Goal: Task Accomplishment & Management: Use online tool/utility

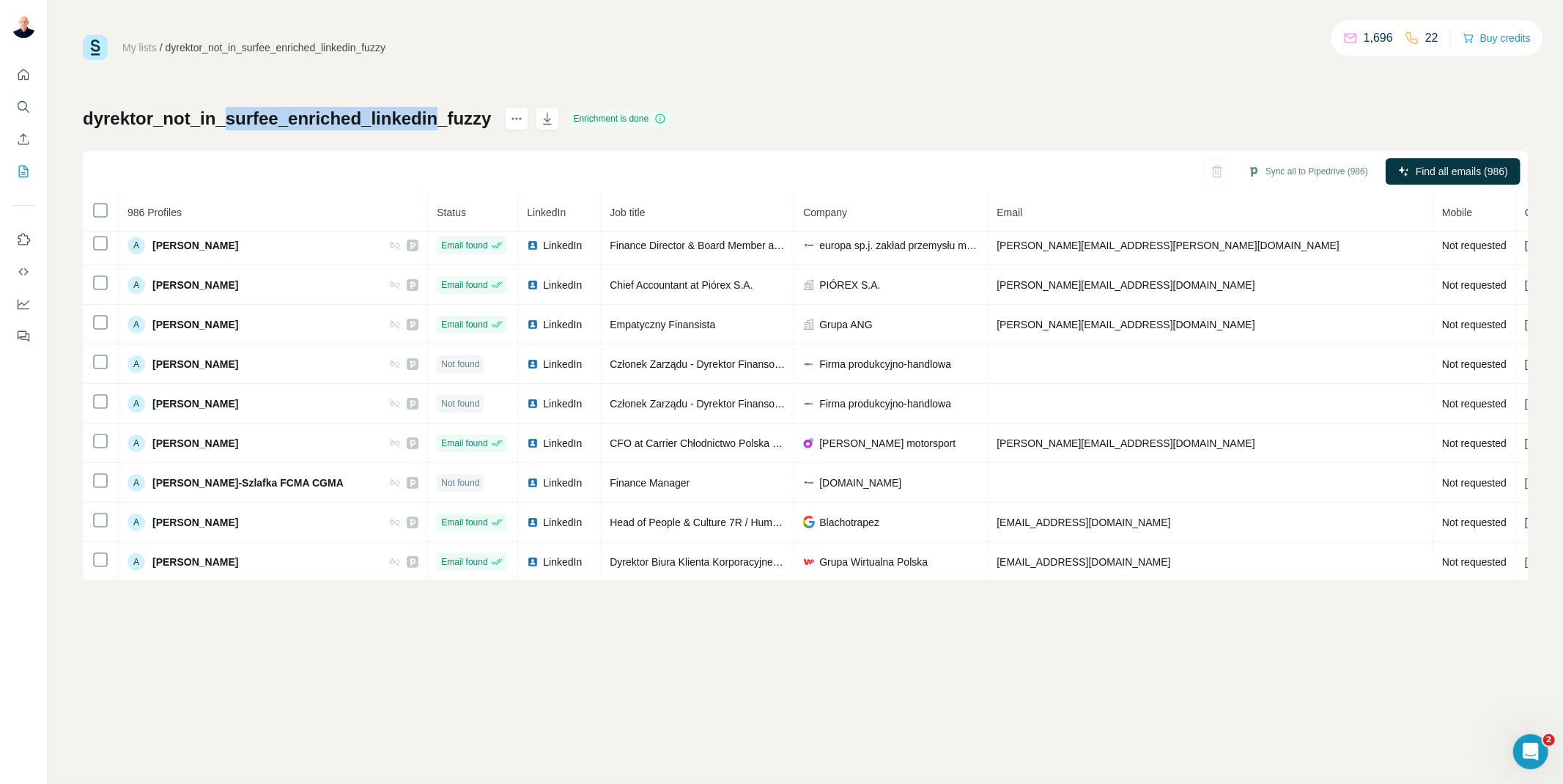
drag, startPoint x: 286, startPoint y: 113, endPoint x: 430, endPoint y: 112, distance: 144.0
click at [430, 112] on h1 "dyrektor_not_in_surfee_enriched_linkedin_fuzzy" at bounding box center [286, 119] width 408 height 24
click at [16, 139] on icon "Enrich CSV" at bounding box center [23, 139] width 15 height 15
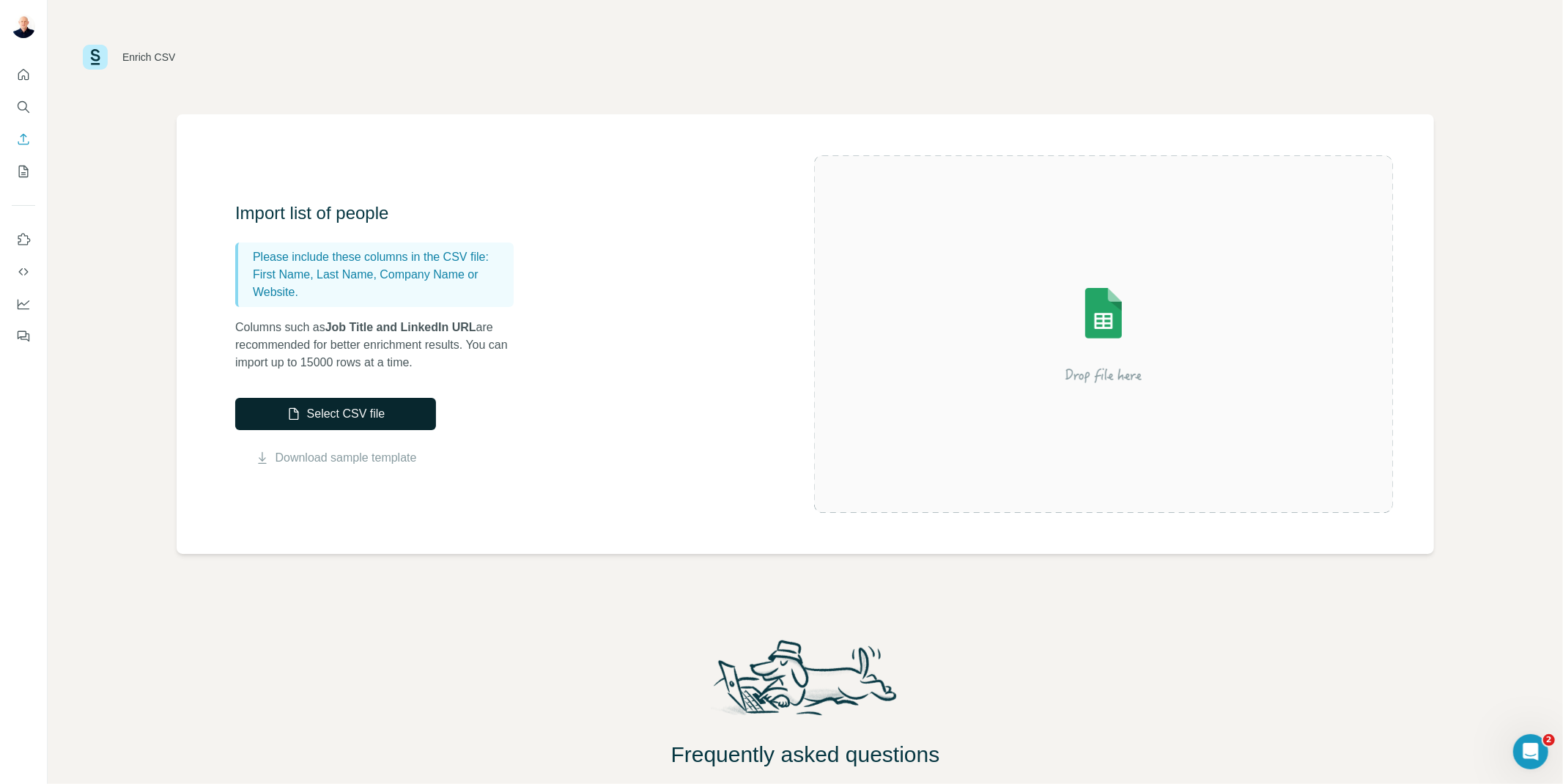
click at [348, 414] on button "Select CSV file" at bounding box center [336, 413] width 201 height 32
click at [247, 751] on span "Close" at bounding box center [241, 748] width 27 height 15
click at [343, 412] on button "Select CSV file" at bounding box center [336, 413] width 201 height 32
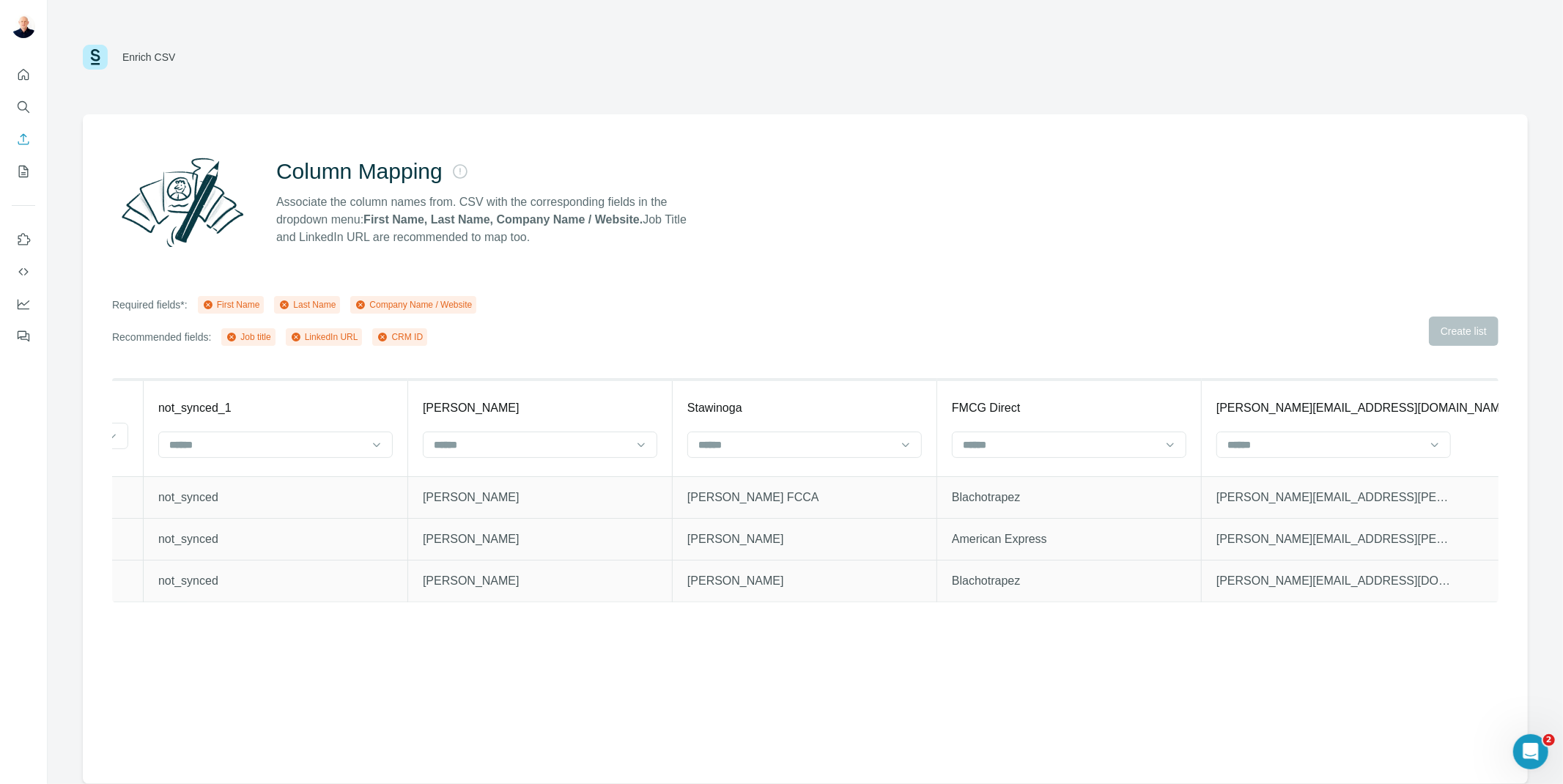
scroll to position [0, 484]
click at [507, 443] on input at bounding box center [544, 445] width 198 height 16
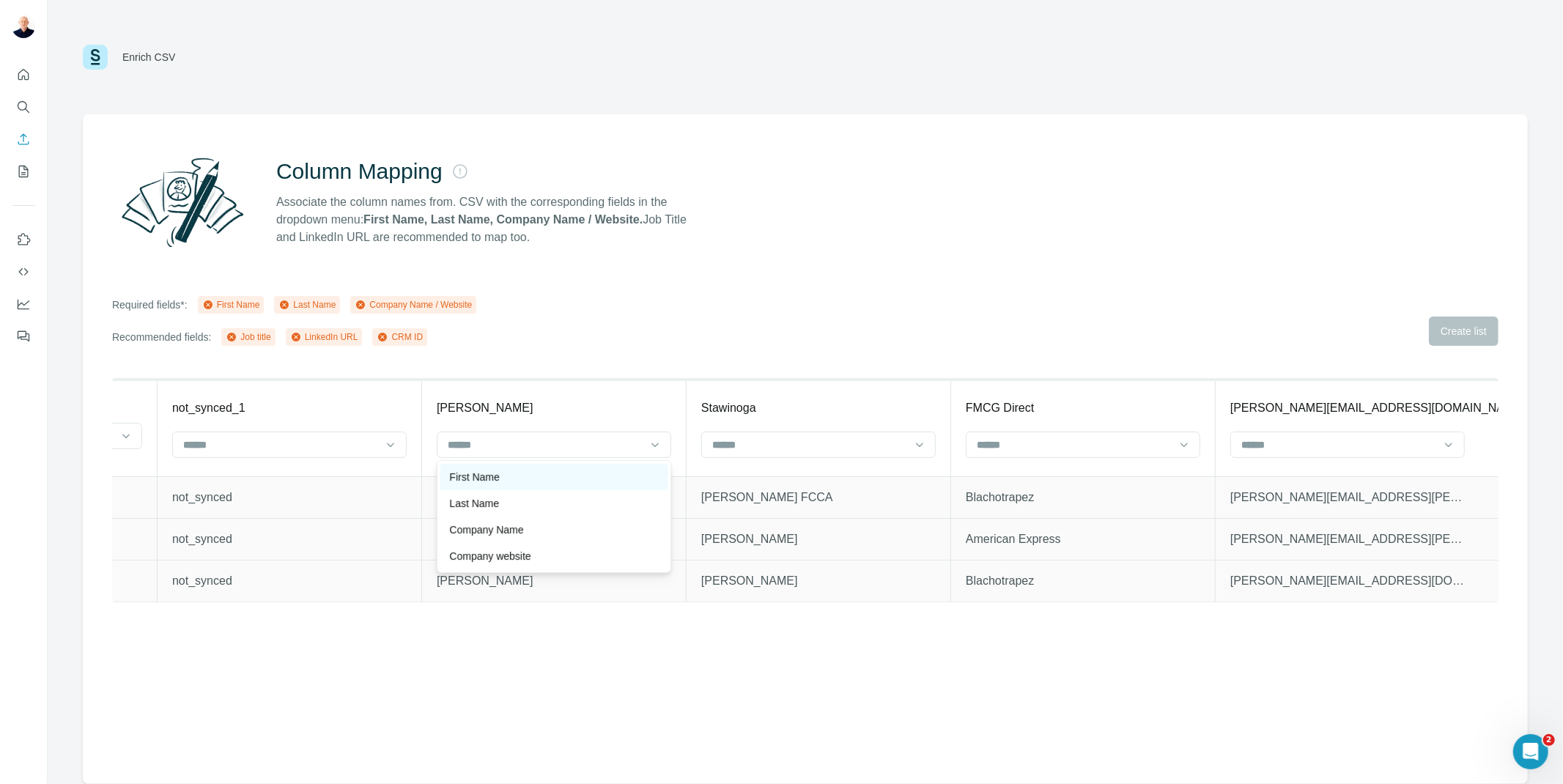
click at [515, 479] on div "First Name" at bounding box center [553, 476] width 210 height 15
click at [740, 442] on input at bounding box center [809, 445] width 198 height 16
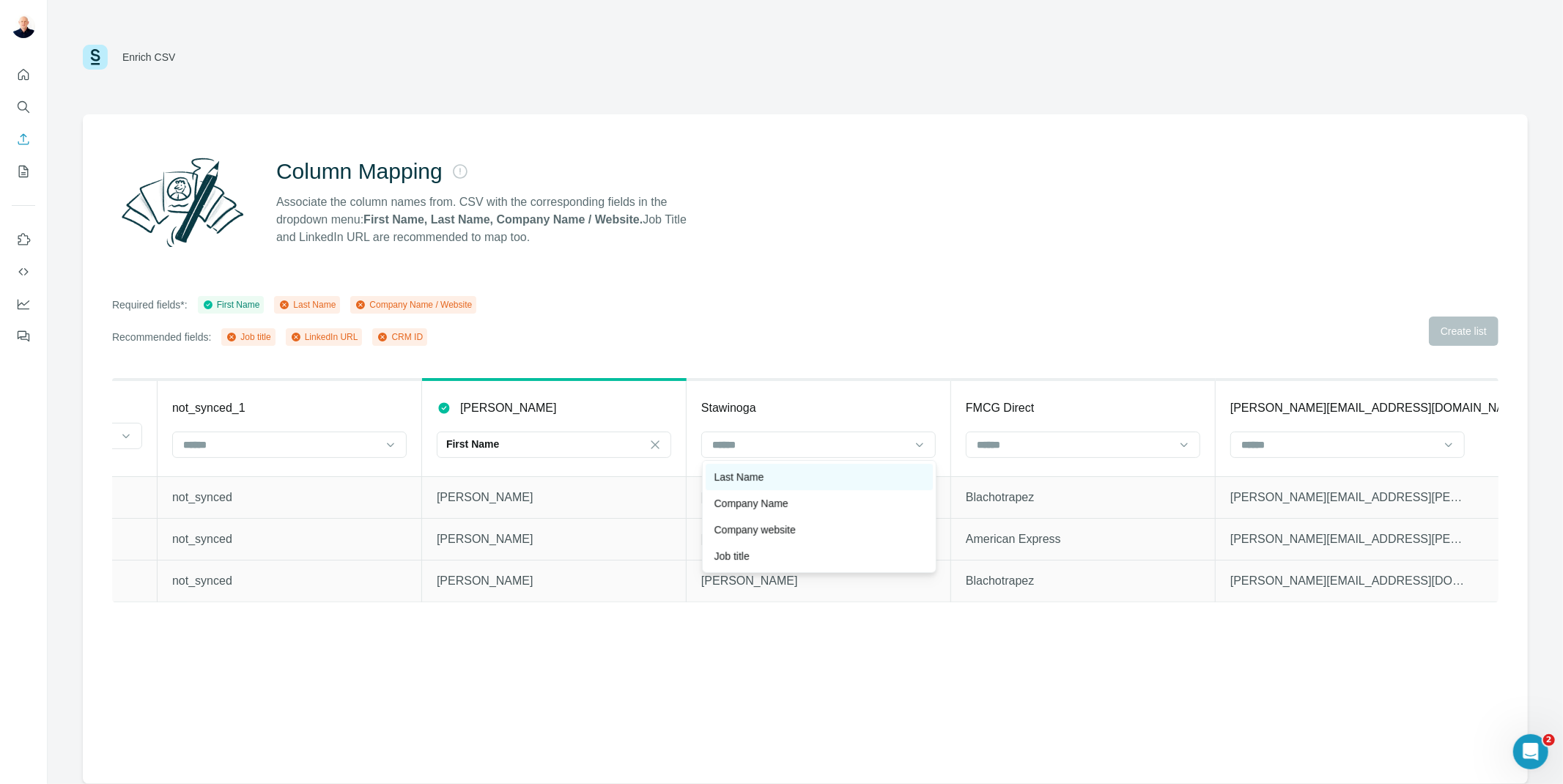
click at [782, 479] on div "Last Name" at bounding box center [819, 476] width 210 height 15
click at [1064, 445] on input at bounding box center [1074, 445] width 198 height 16
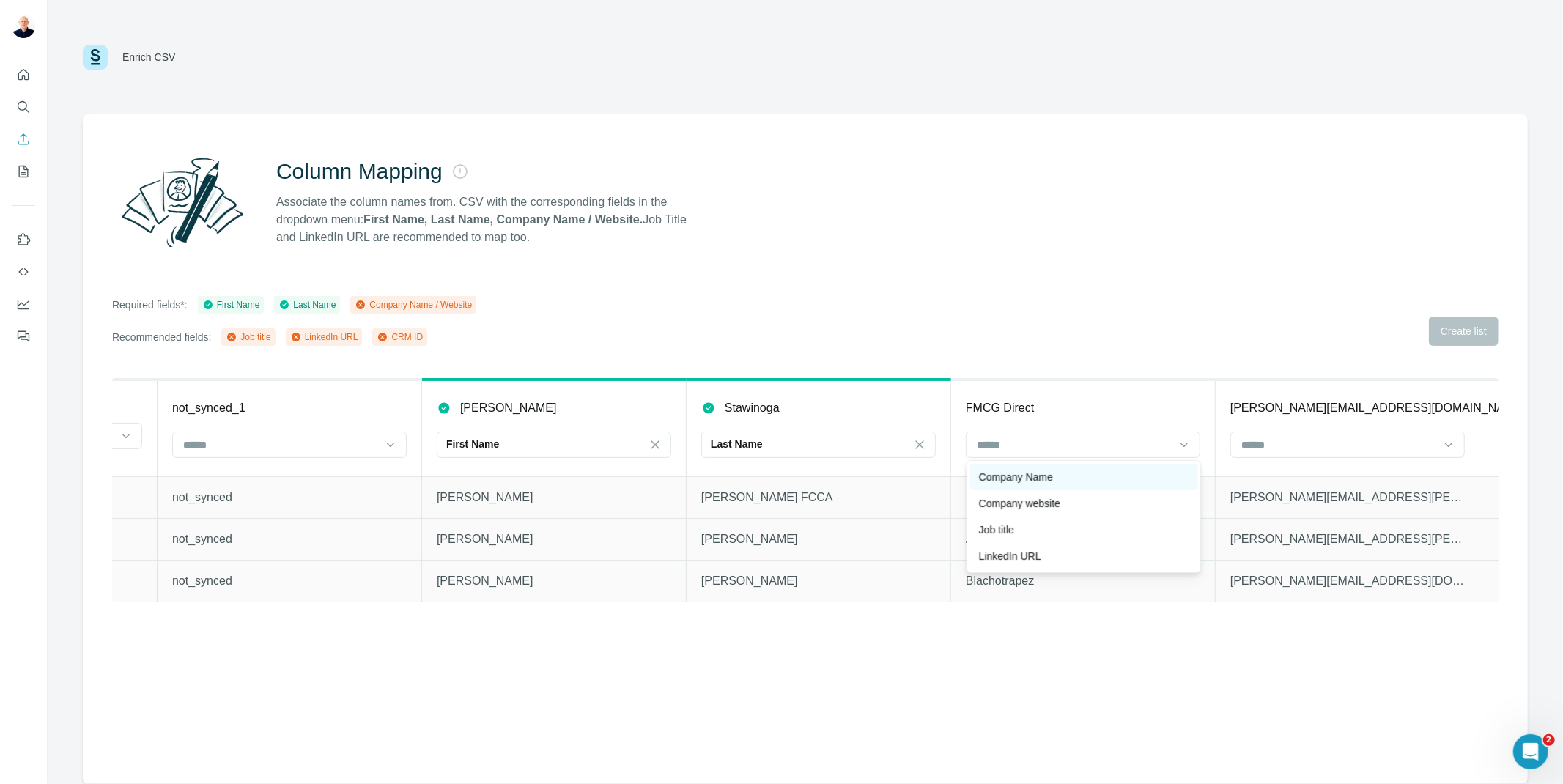
click at [1071, 476] on div "Company Name" at bounding box center [1084, 476] width 210 height 15
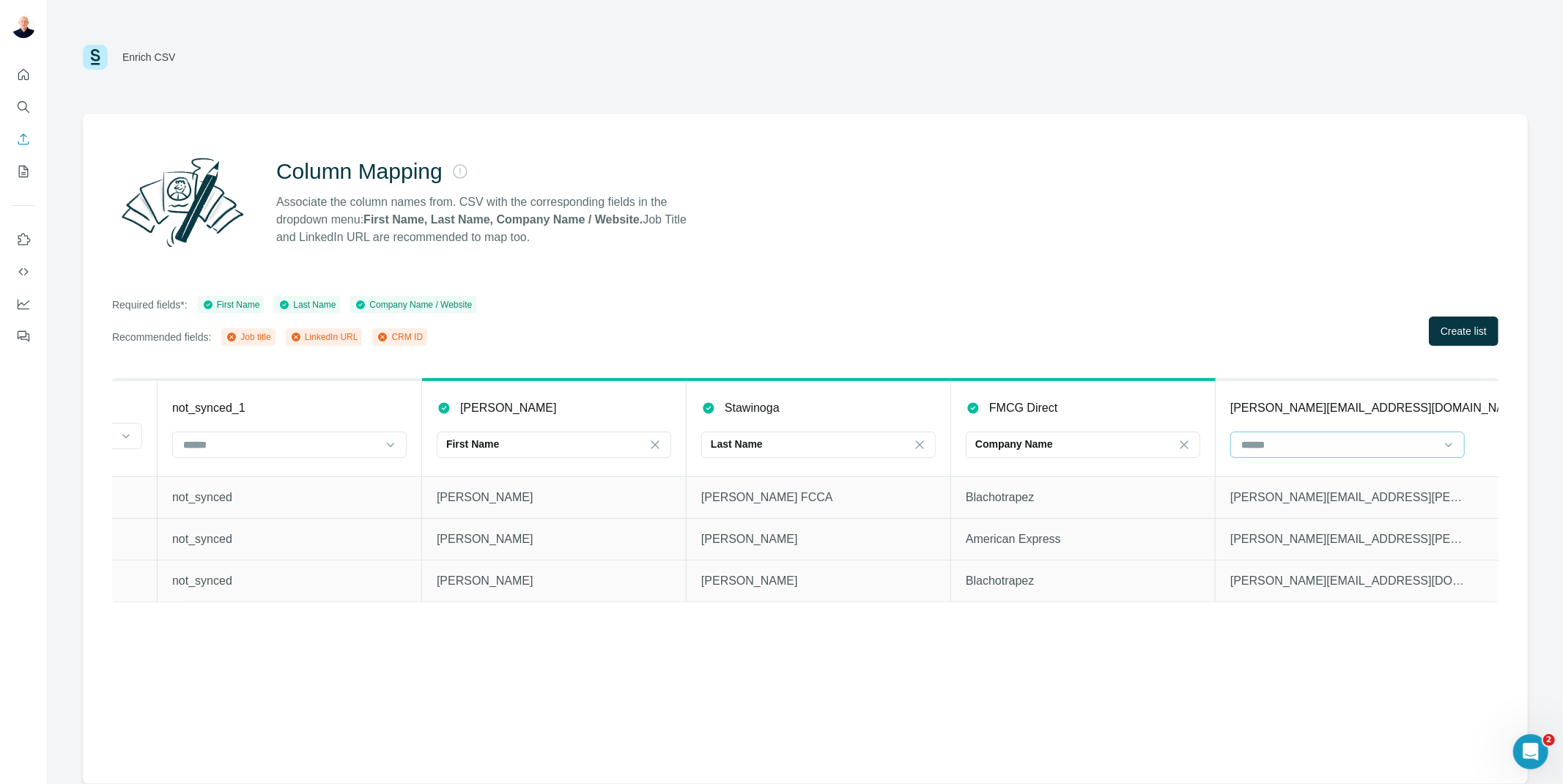
click at [1354, 448] on input at bounding box center [1339, 445] width 198 height 16
click at [1279, 672] on div "Column Mapping Associate the column names from. CSV with the corresponding fiel…" at bounding box center [805, 449] width 1445 height 669
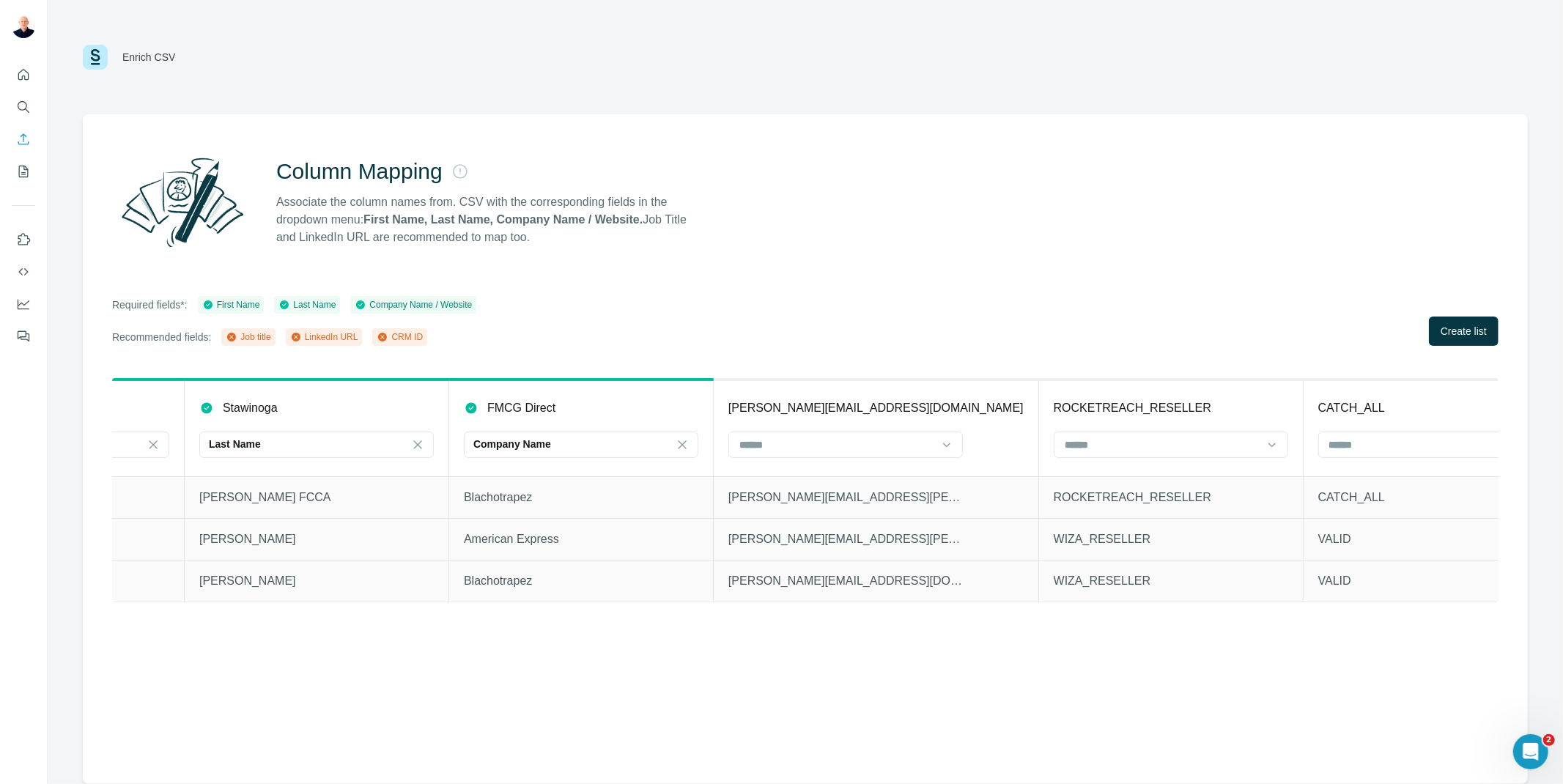
scroll to position [0, 1117]
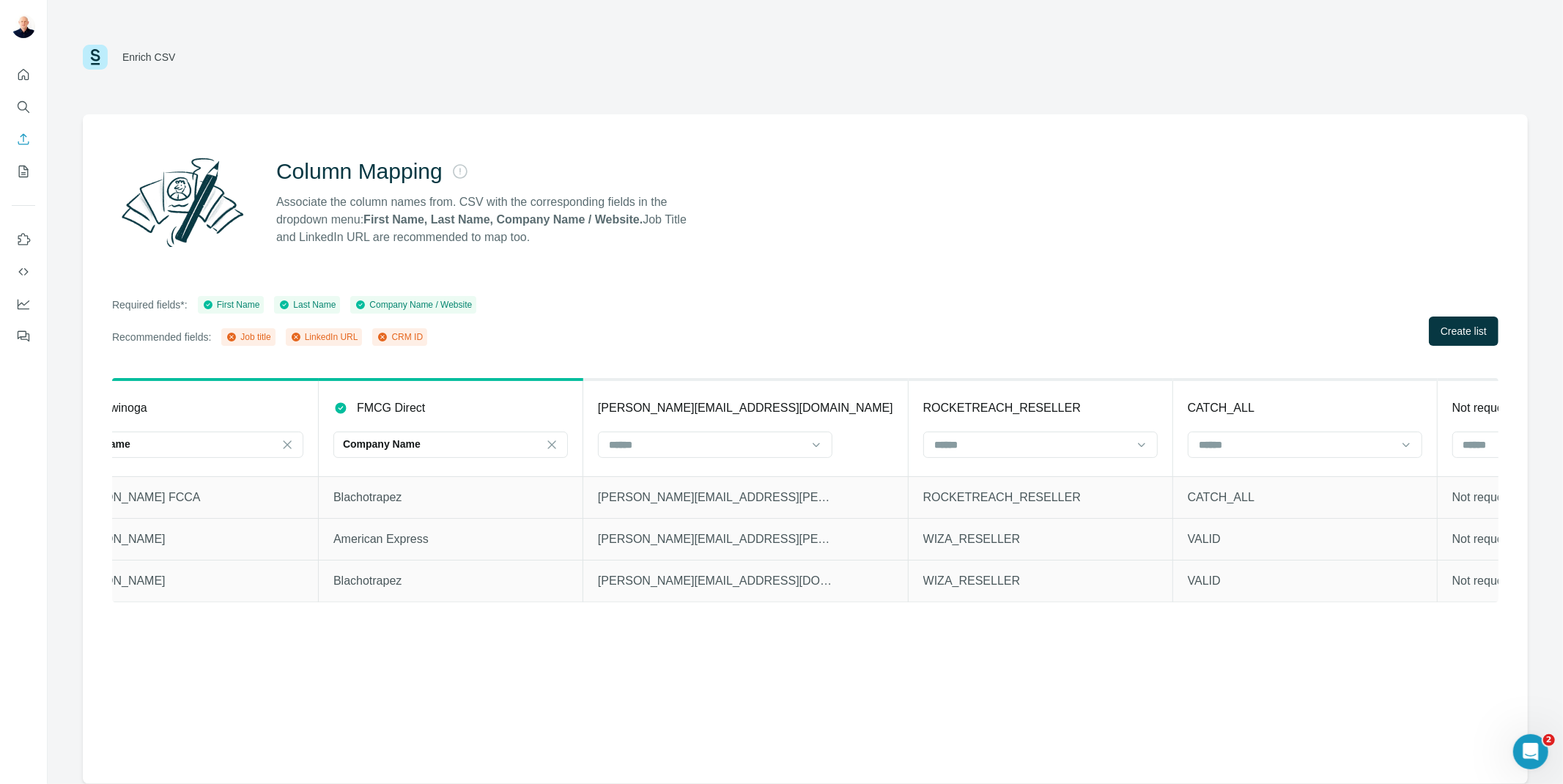
click at [919, 421] on th "ROCKETREACH_RESELLER" at bounding box center [1039, 428] width 265 height 96
click at [919, 425] on th "ROCKETREACH_RESELLER" at bounding box center [1039, 428] width 265 height 96
click at [933, 437] on input at bounding box center [1032, 445] width 198 height 16
click at [969, 715] on div "Column Mapping Associate the column names from. CSV with the corresponding fiel…" at bounding box center [805, 449] width 1445 height 669
click at [980, 450] on input at bounding box center [1032, 445] width 198 height 16
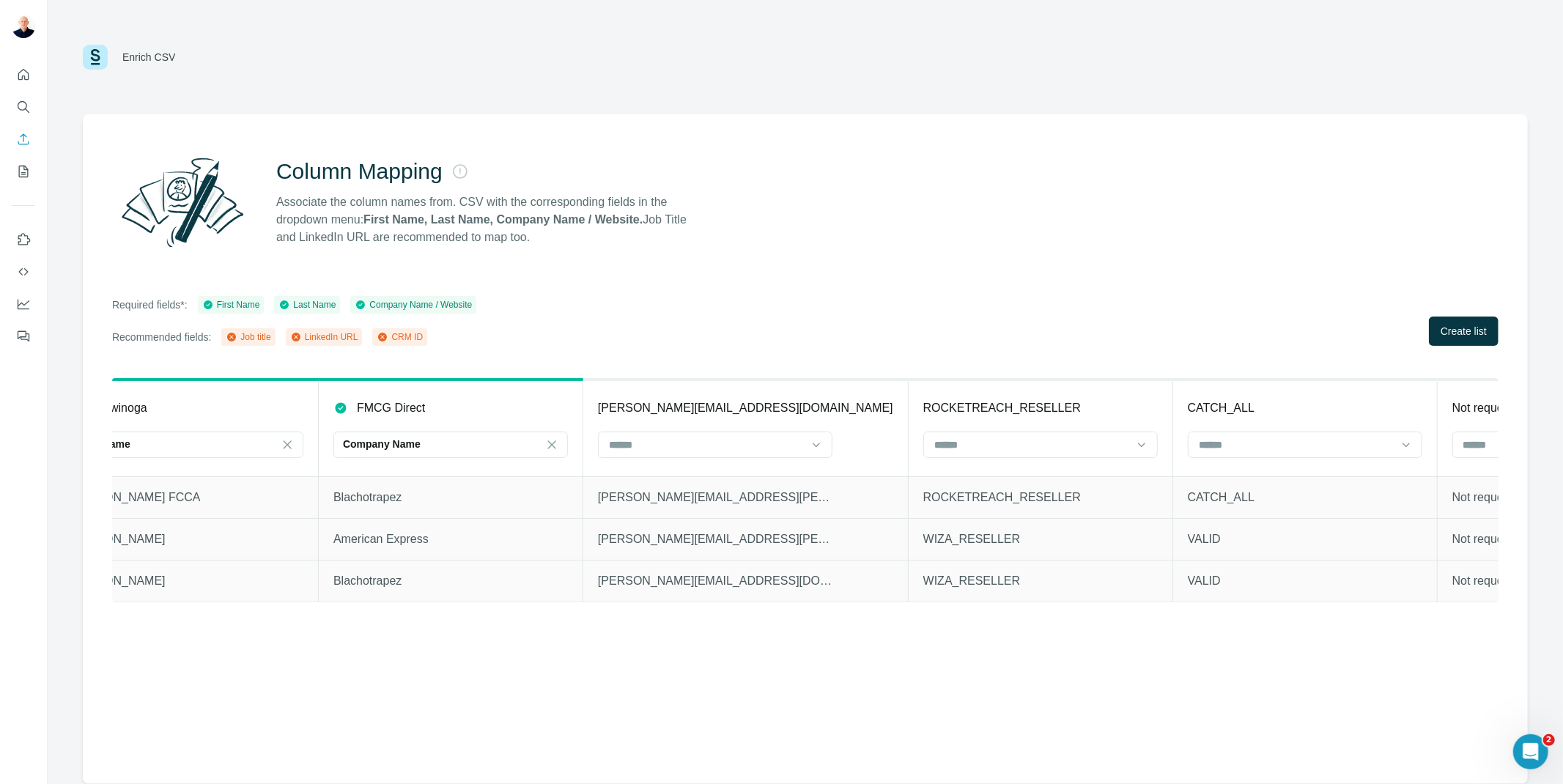
click at [962, 700] on div "Column Mapping Associate the column names from. CSV with the corresponding fiel…" at bounding box center [805, 449] width 1445 height 669
click at [1197, 450] on input at bounding box center [1295, 445] width 198 height 16
click at [1273, 707] on div "Column Mapping Associate the column names from. CSV with the corresponding fiel…" at bounding box center [805, 449] width 1445 height 669
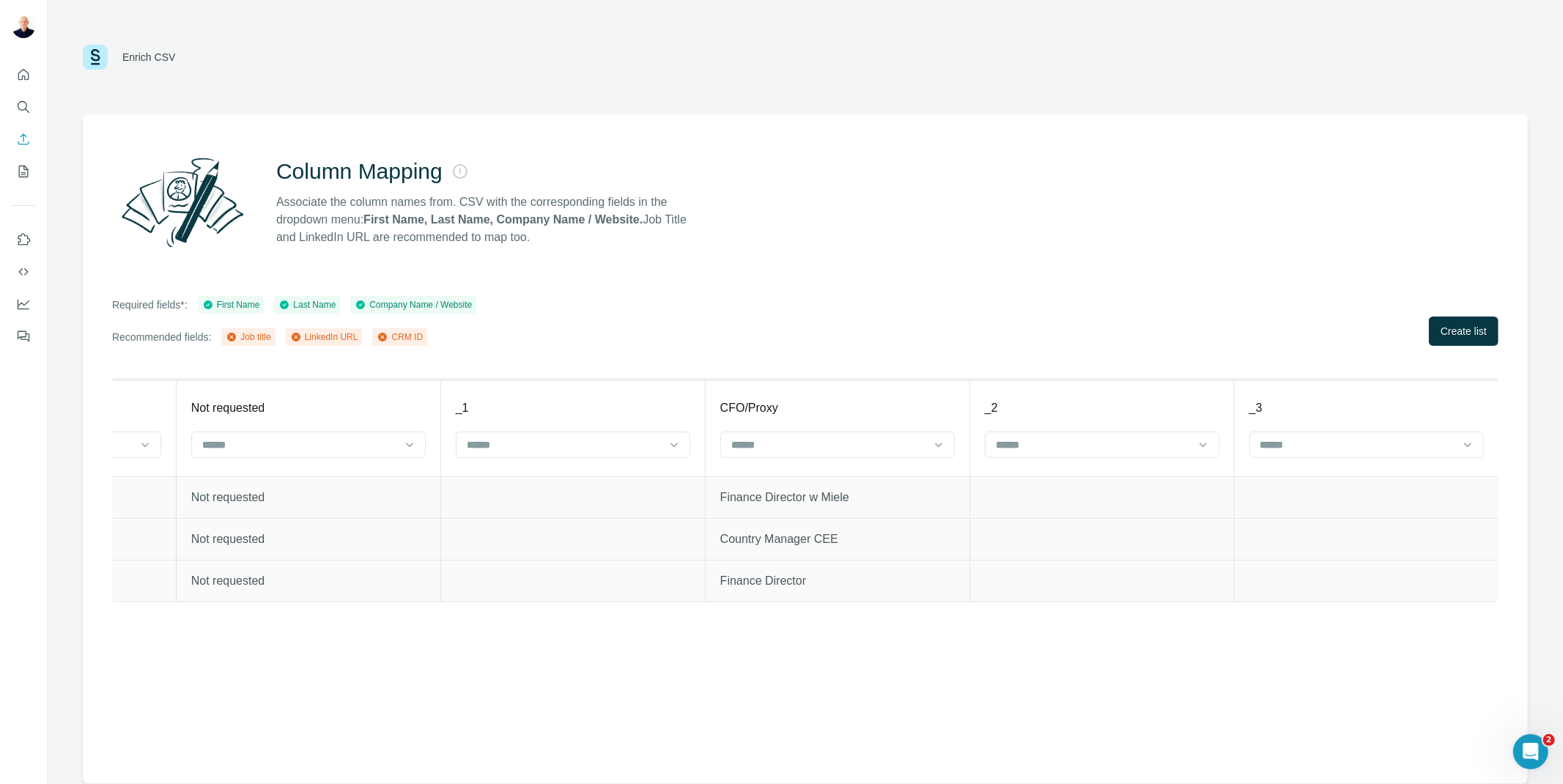
scroll to position [0, 2427]
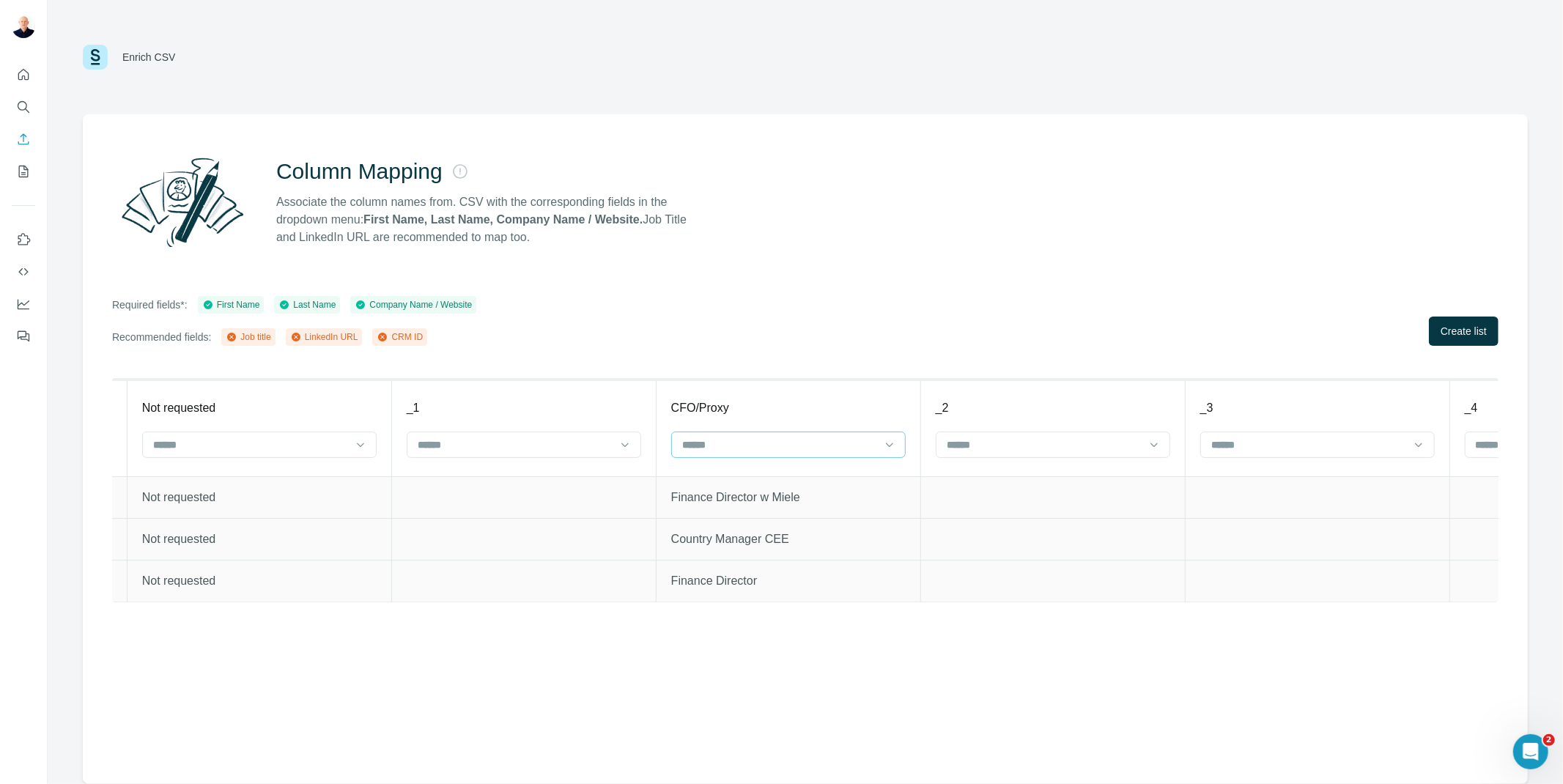
click at [713, 449] on input at bounding box center [780, 445] width 198 height 16
click at [685, 498] on div "Job title" at bounding box center [728, 503] width 210 height 15
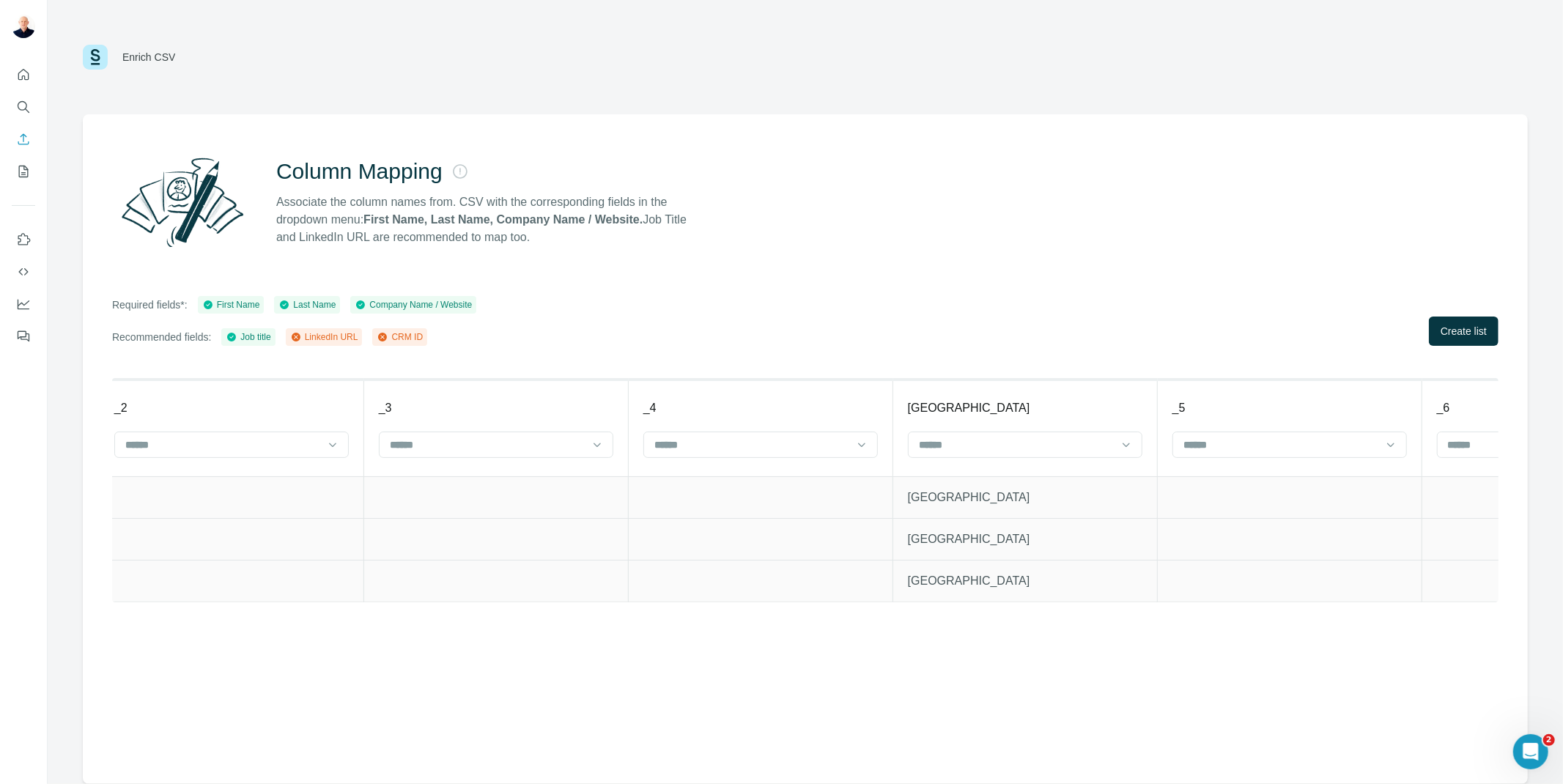
scroll to position [0, 3316]
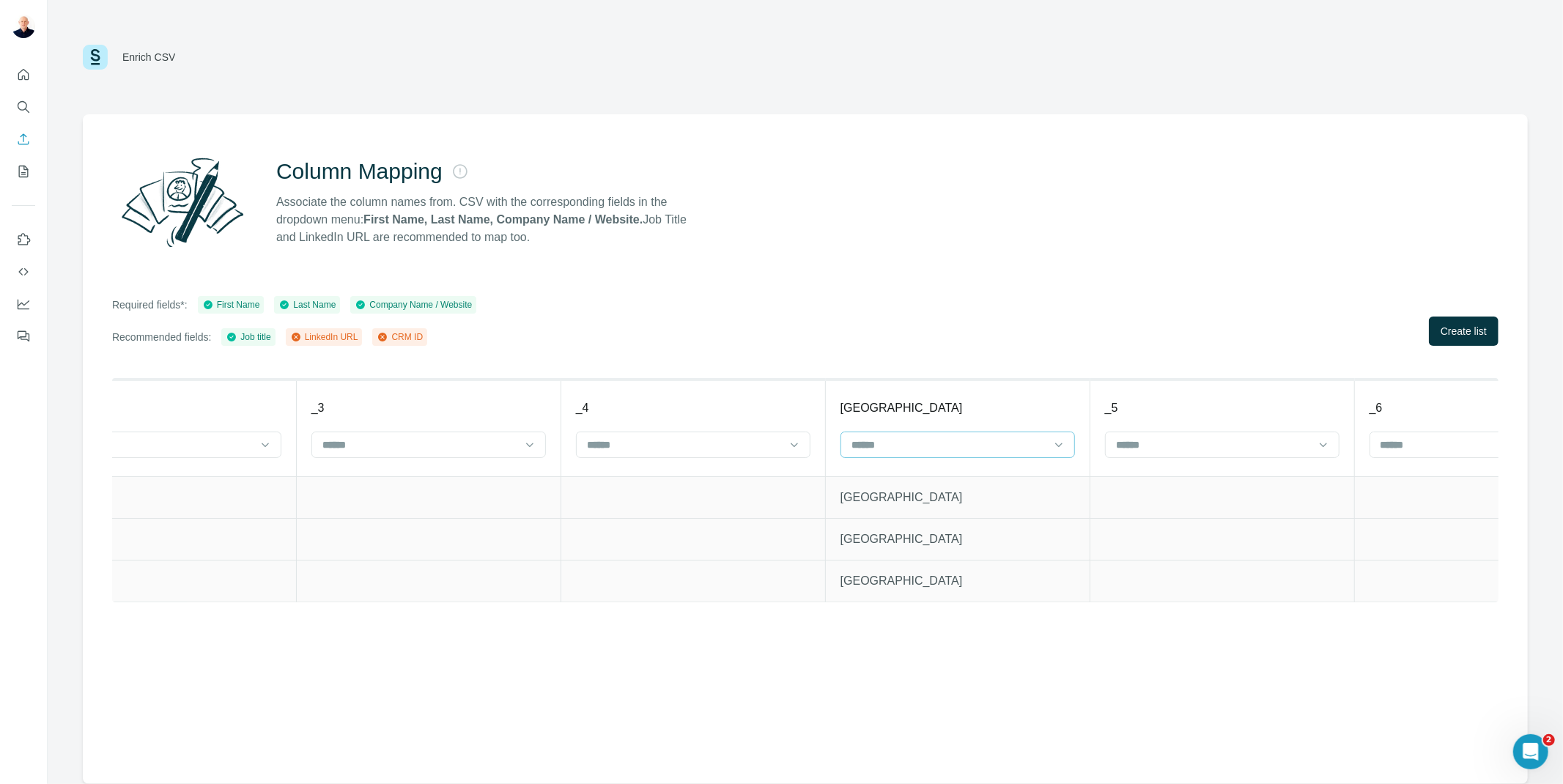
click at [850, 447] on input at bounding box center [949, 445] width 198 height 16
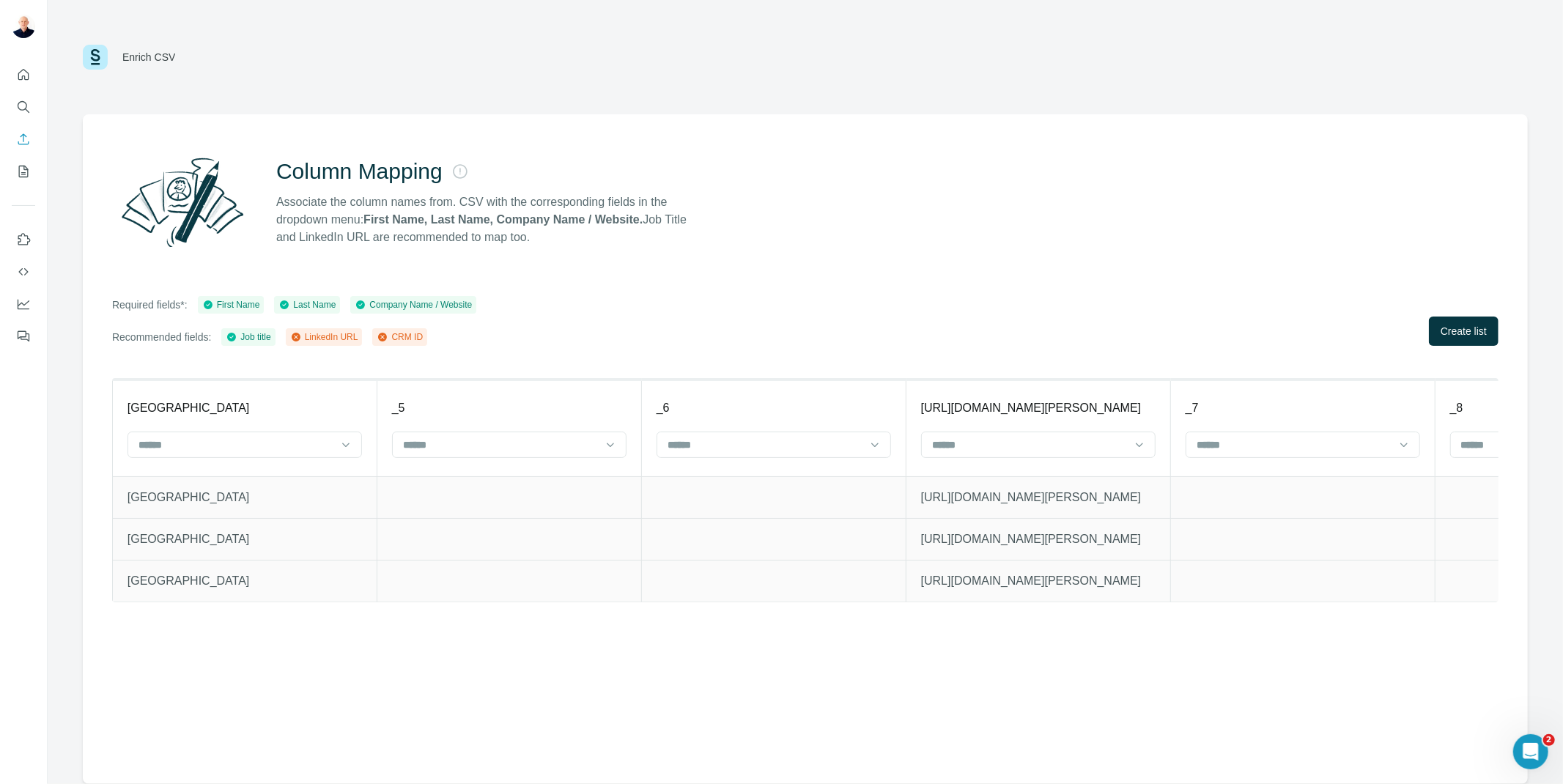
scroll to position [0, 4065]
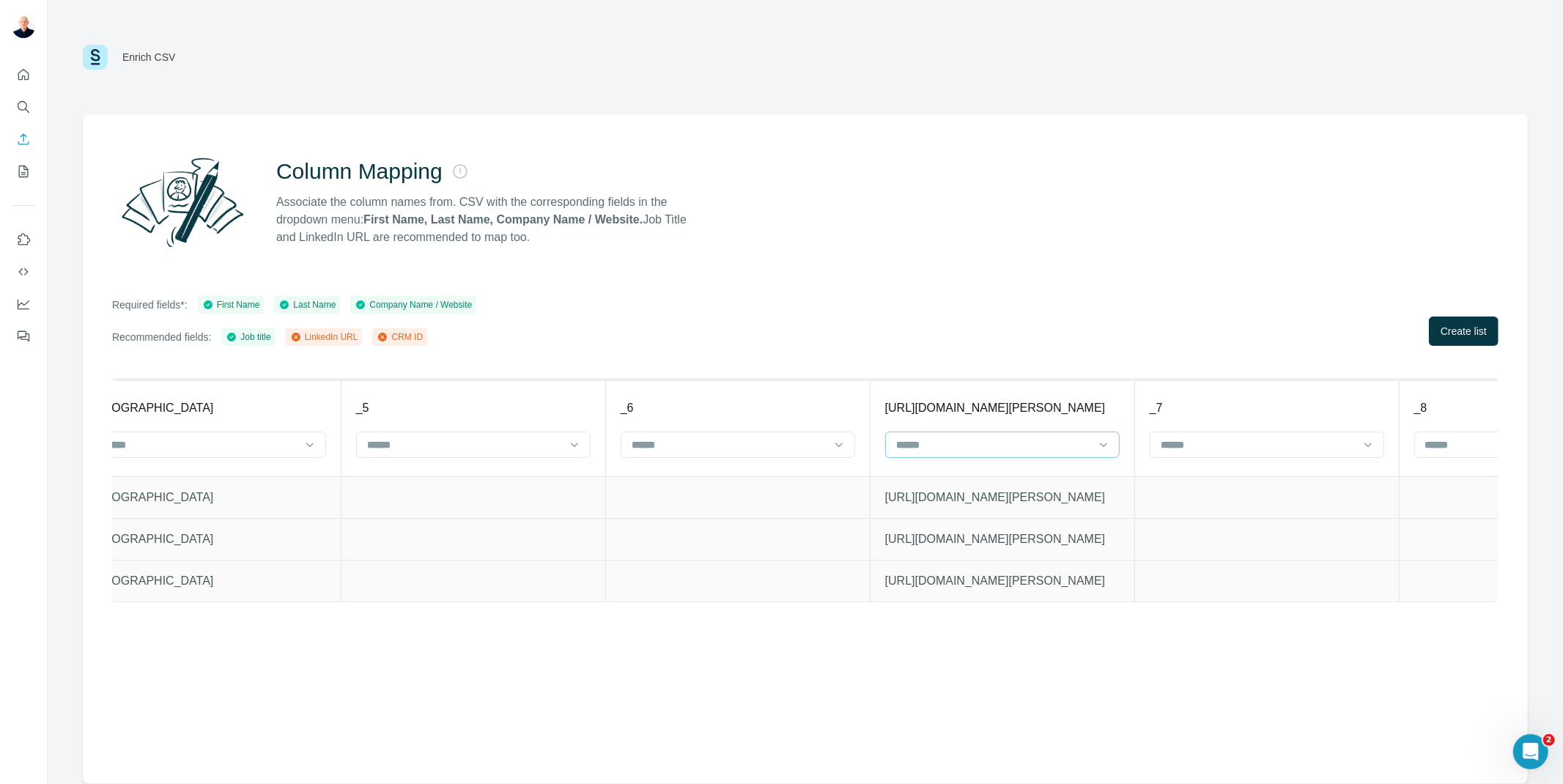
click at [979, 452] on input at bounding box center [993, 445] width 198 height 16
click at [957, 503] on div "LinkedIn URL" at bounding box center [942, 503] width 210 height 15
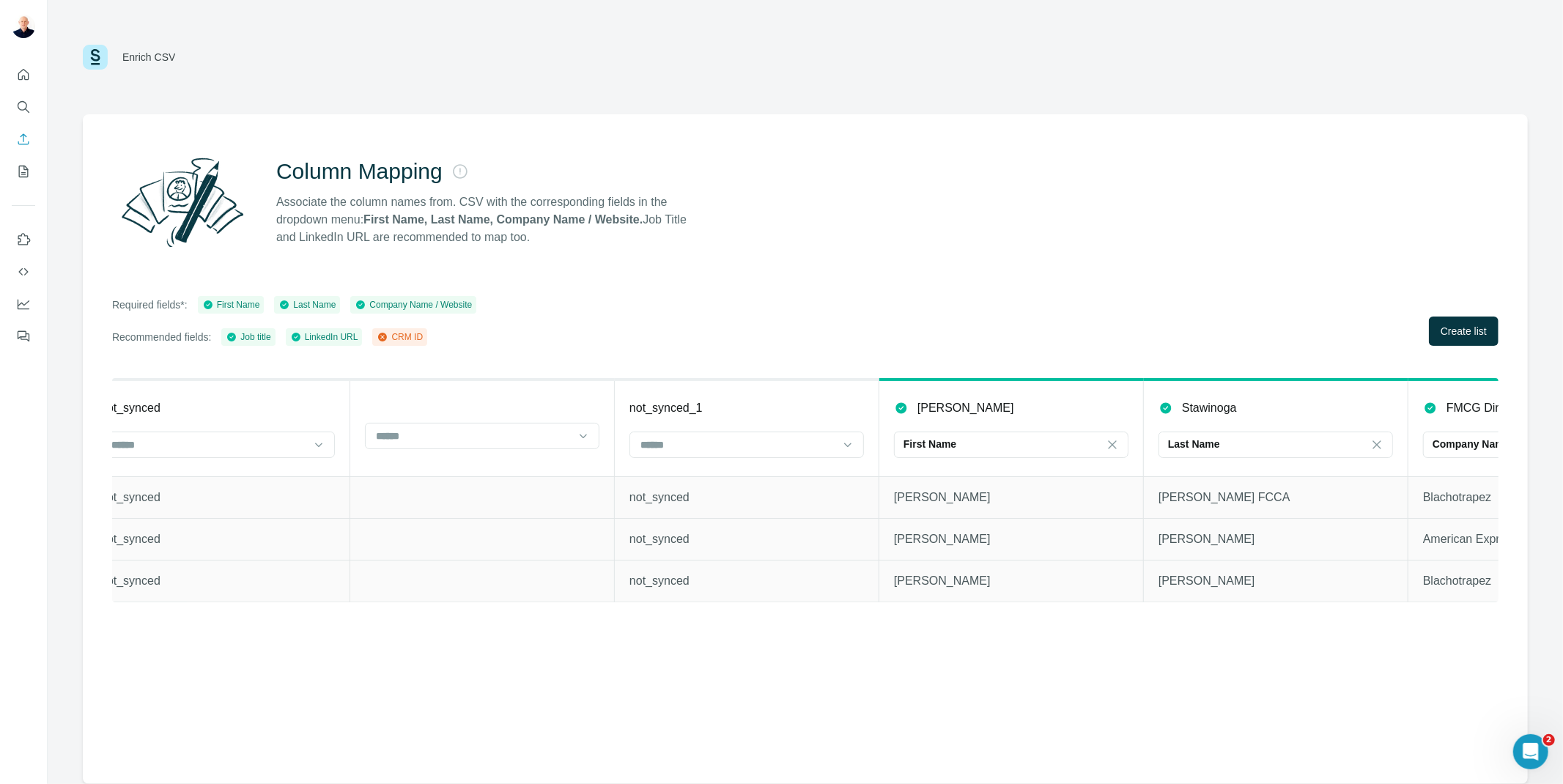
scroll to position [0, 0]
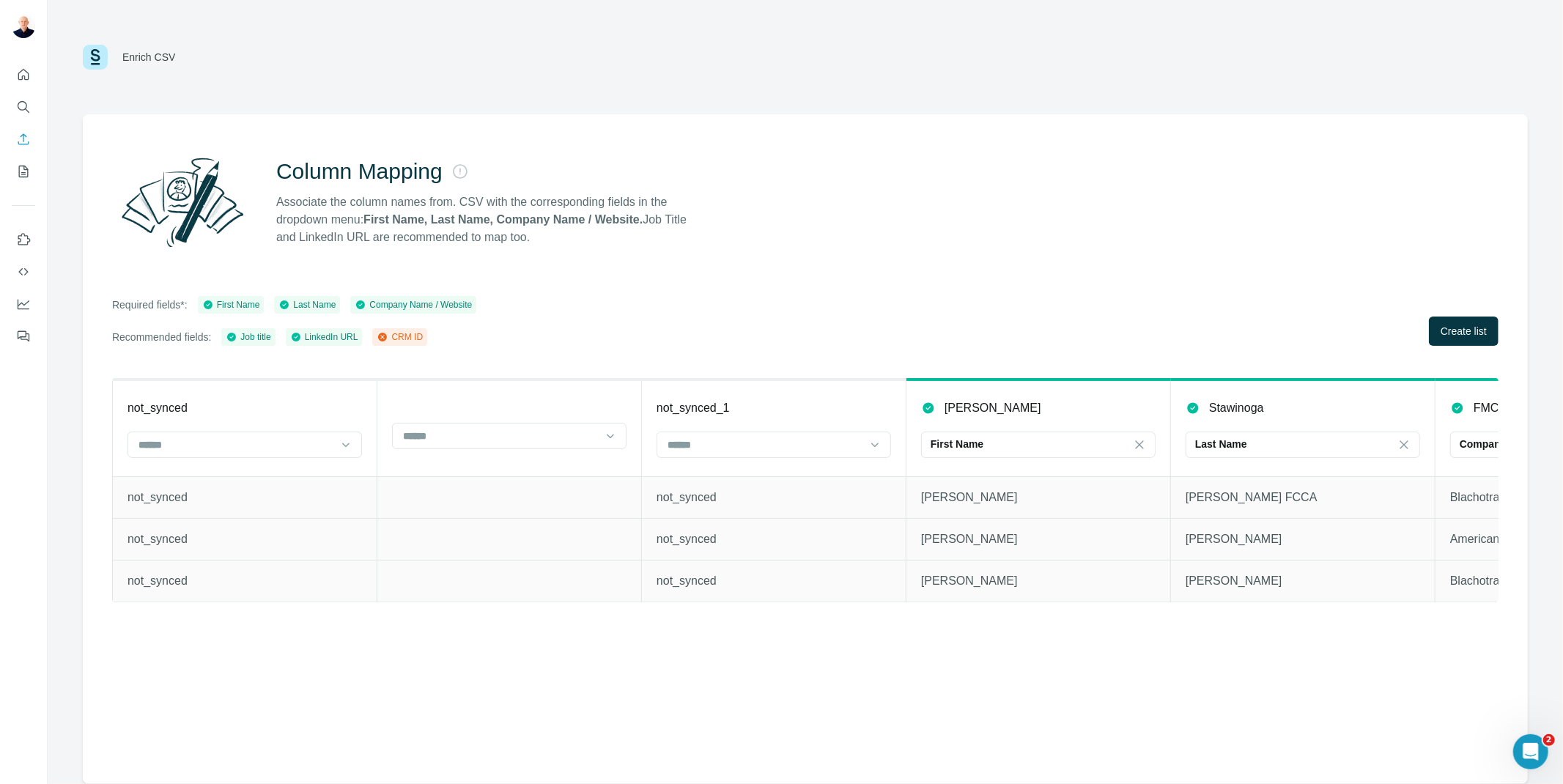
click at [414, 338] on div "CRM ID" at bounding box center [400, 336] width 46 height 13
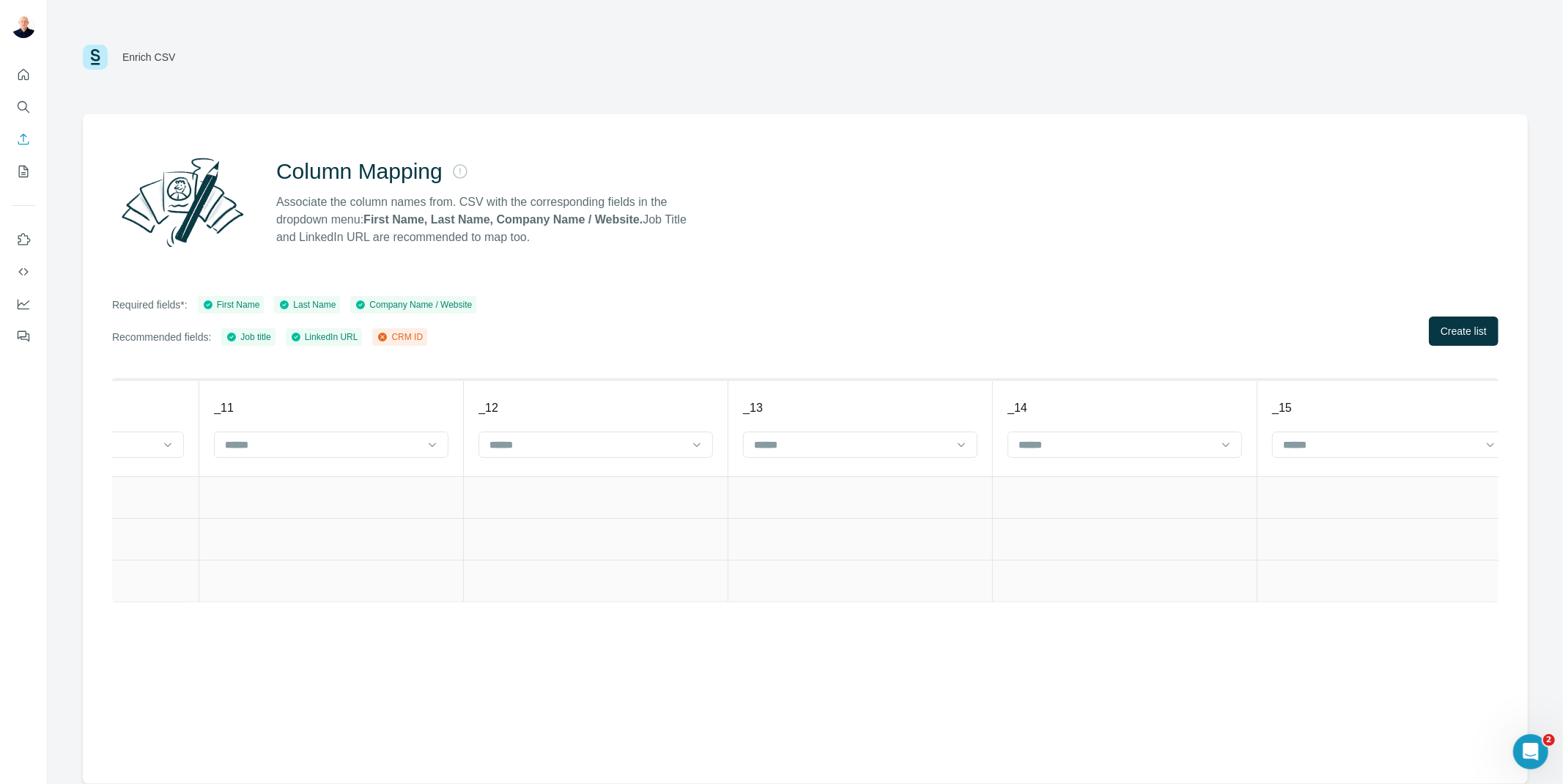
scroll to position [0, 6116]
click at [1327, 433] on div at bounding box center [1356, 444] width 198 height 25
click at [1315, 494] on div "CRM ID" at bounding box center [1365, 503] width 227 height 27
click at [1265, 706] on div "Column Mapping Associate the column names from. CSV with the corresponding fiel…" at bounding box center [805, 449] width 1445 height 669
click at [1451, 320] on button "Create list" at bounding box center [1464, 332] width 70 height 30
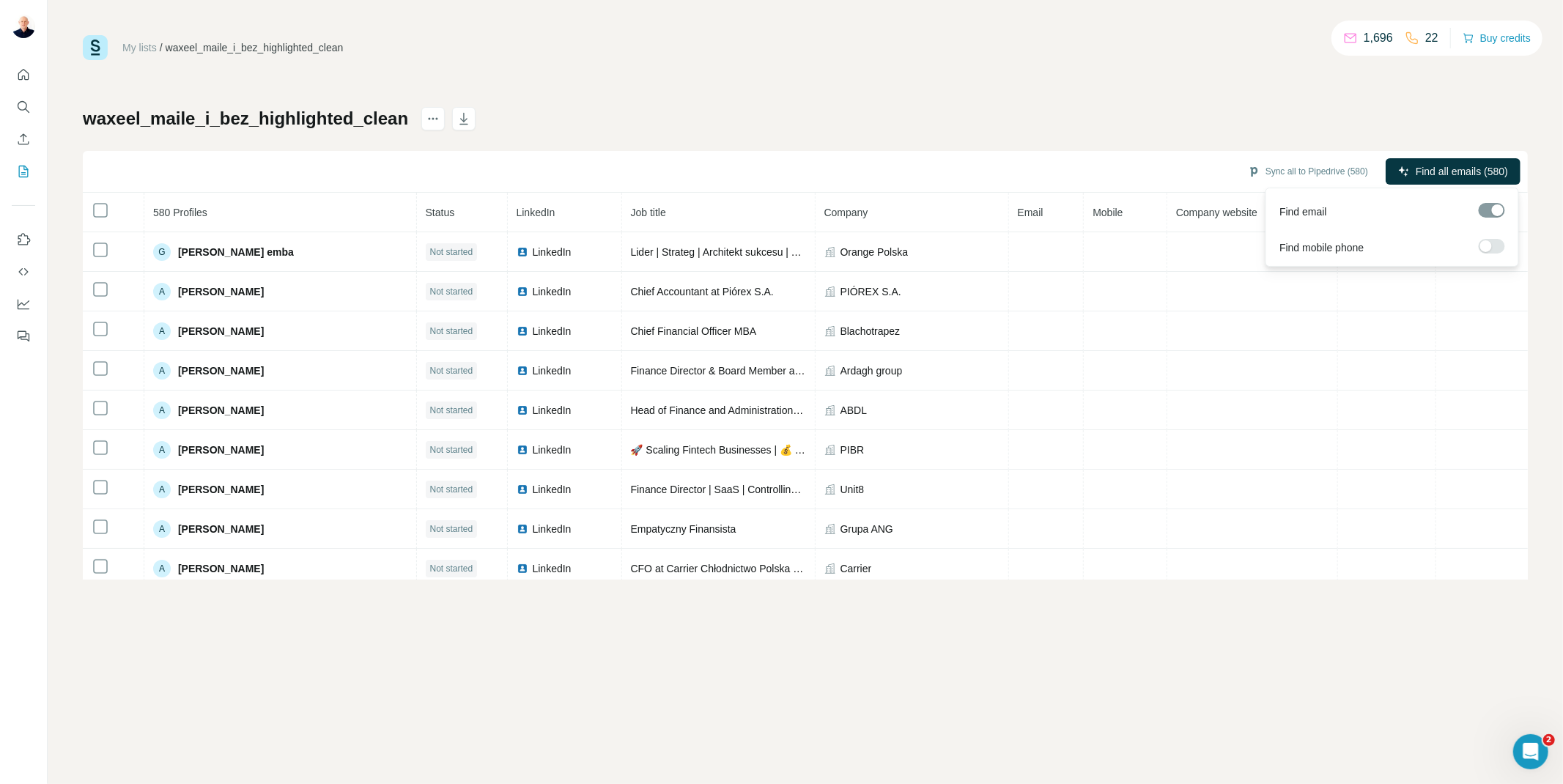
click at [1495, 213] on div at bounding box center [1491, 210] width 27 height 15
click at [1459, 173] on span "Find all emails (580)" at bounding box center [1462, 171] width 93 height 15
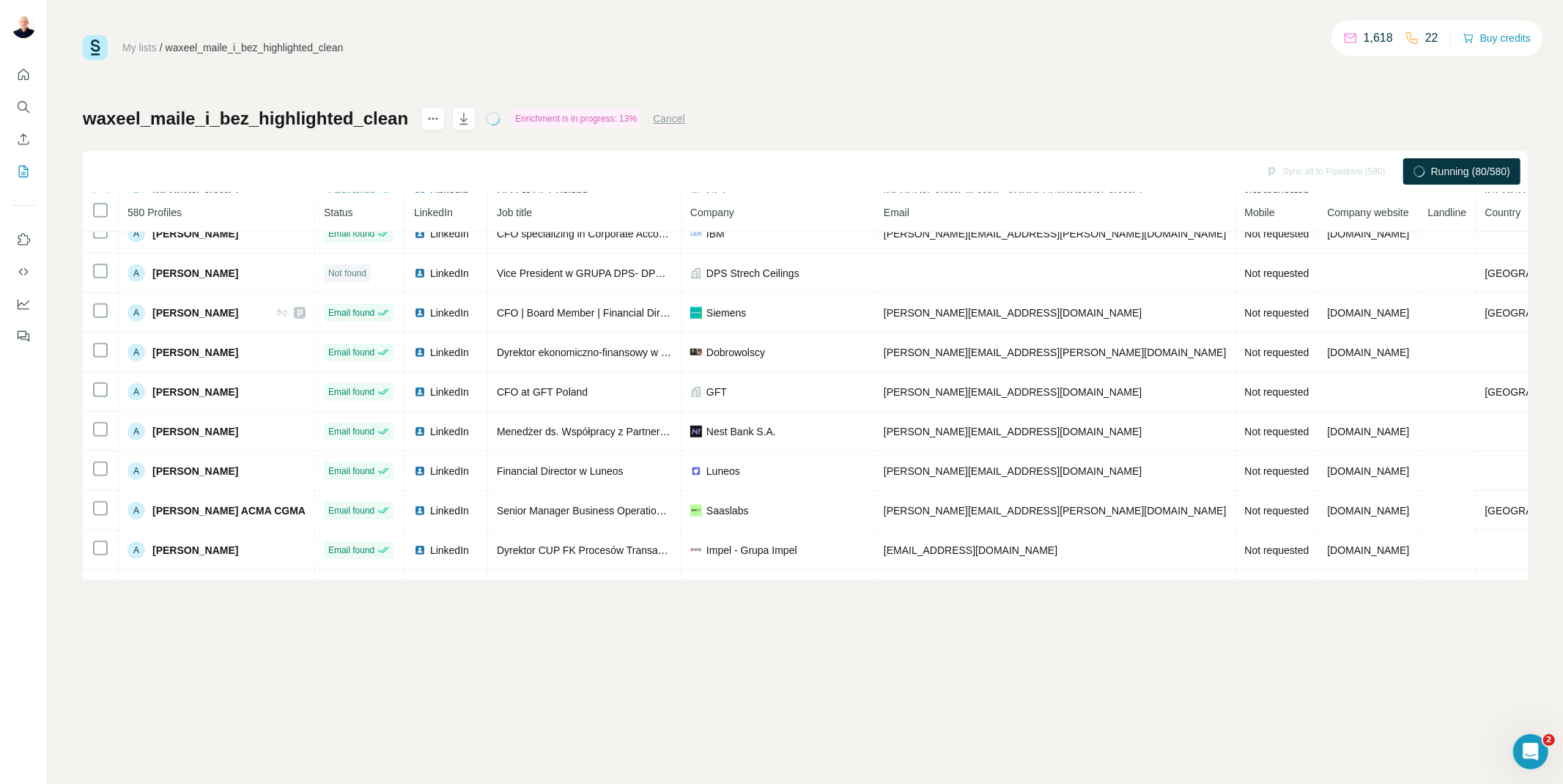
scroll to position [854, 0]
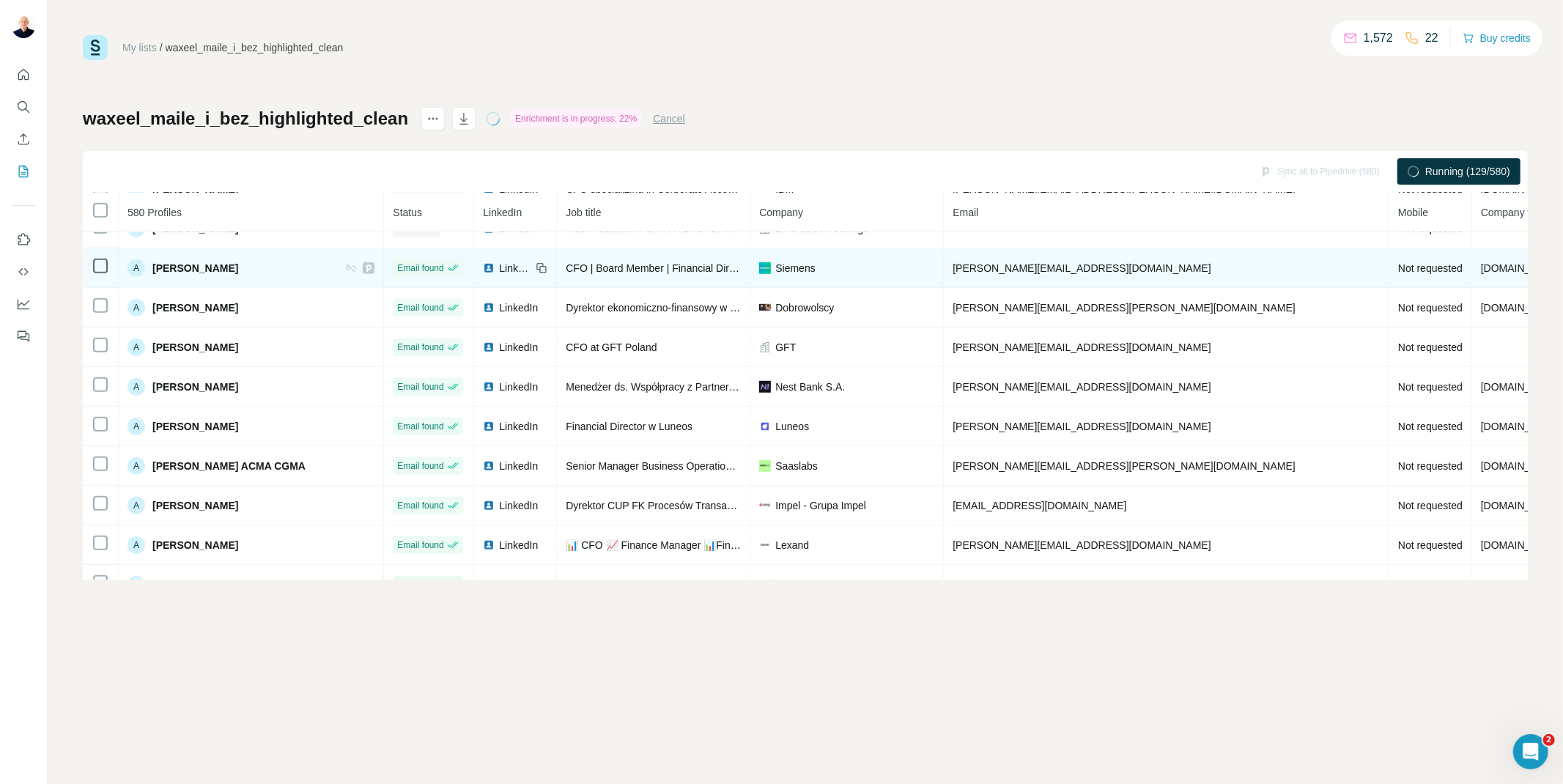
click at [345, 273] on icon at bounding box center [351, 269] width 12 height 12
drag, startPoint x: 1149, startPoint y: 276, endPoint x: 928, endPoint y: 276, distance: 221.0
click at [953, 273] on span "[PERSON_NAME][EMAIL_ADDRESS][DOMAIN_NAME]" at bounding box center [1082, 269] width 258 height 12
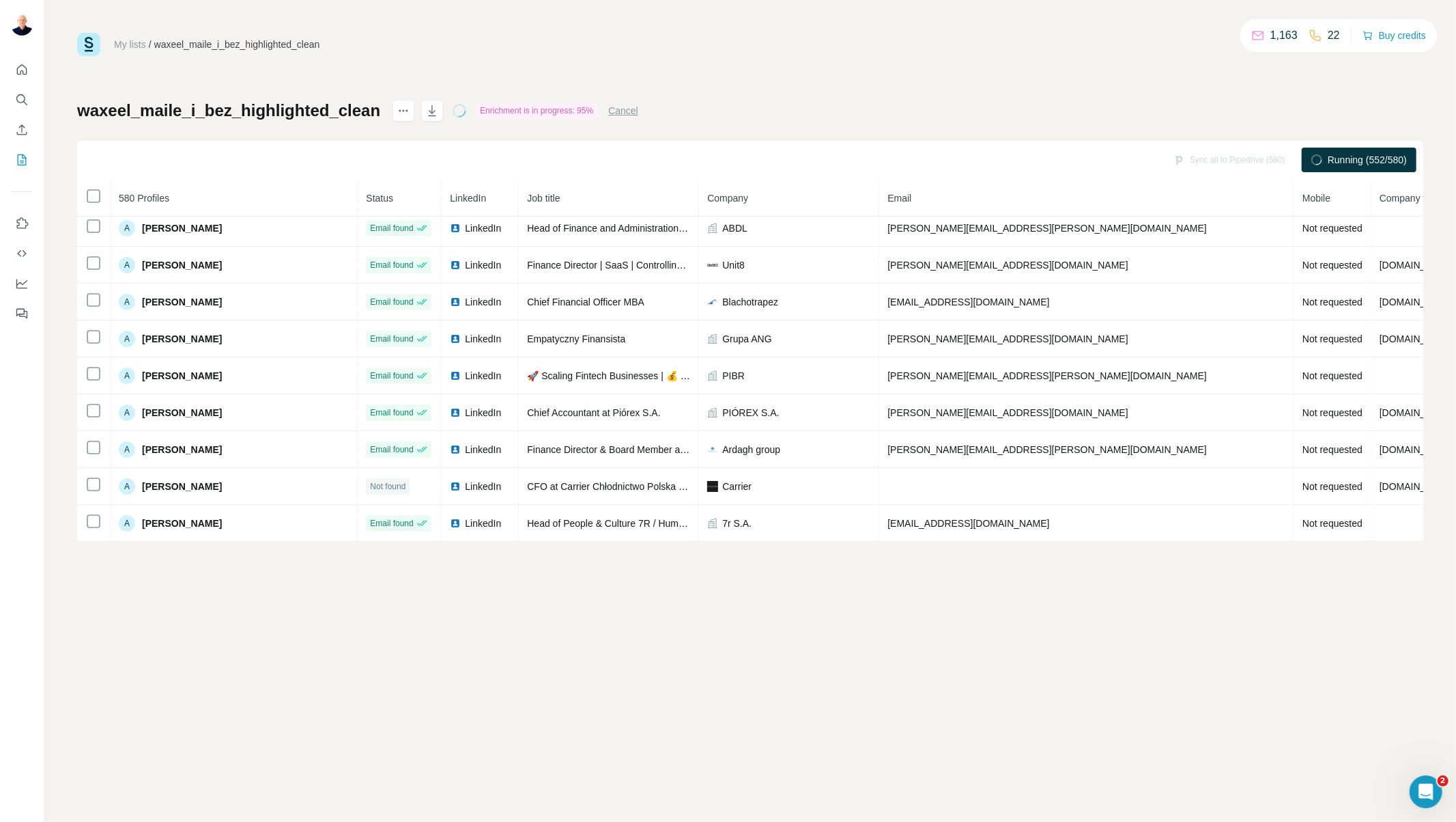
scroll to position [0, 0]
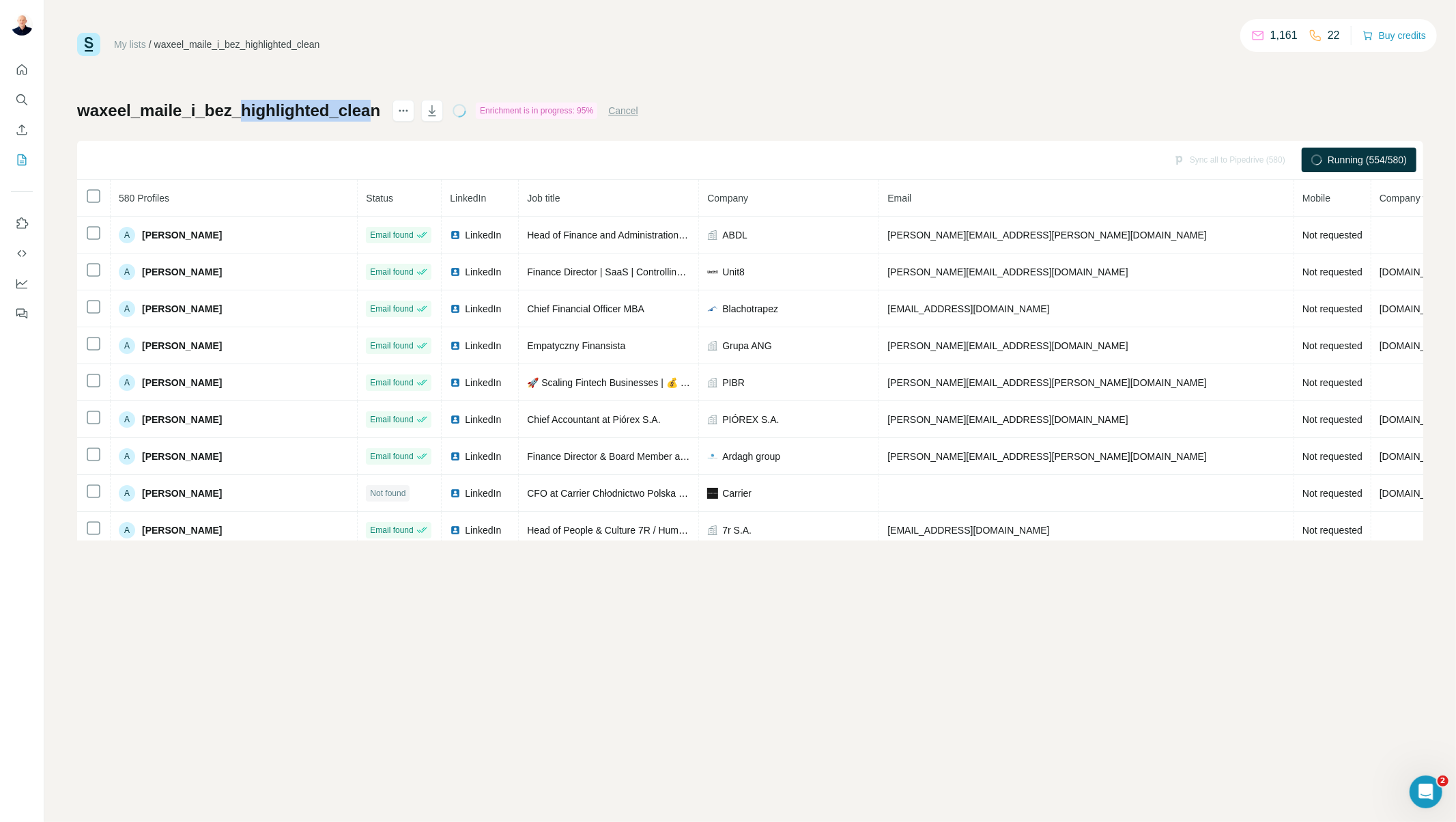
drag, startPoint x: 308, startPoint y: 114, endPoint x: 365, endPoint y: 114, distance: 57.0
click at [365, 114] on h1 "waxeel_maile_i_bez_highlighted_clean" at bounding box center [228, 111] width 303 height 22
click at [545, 685] on div "My lists / waxeel_maile_i_bez_highlighted_clean 1,161 22 Buy credits waxeel_mai…" at bounding box center [750, 411] width 1412 height 822
click at [1188, 155] on button "Sync all to Pipedrive (580)" at bounding box center [1218, 160] width 131 height 20
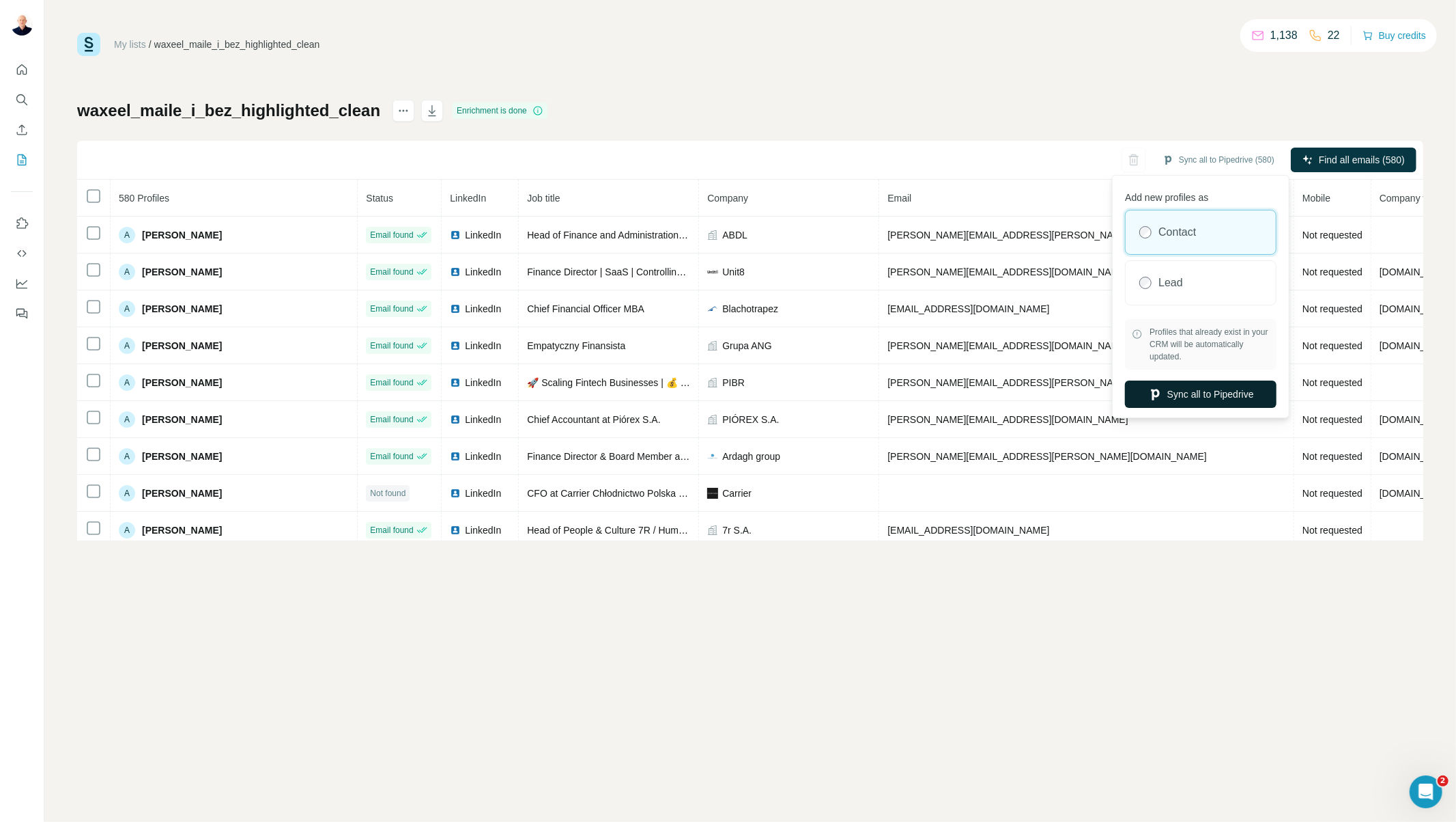
click at [1188, 398] on button "Sync all to Pipedrive" at bounding box center [1200, 394] width 151 height 28
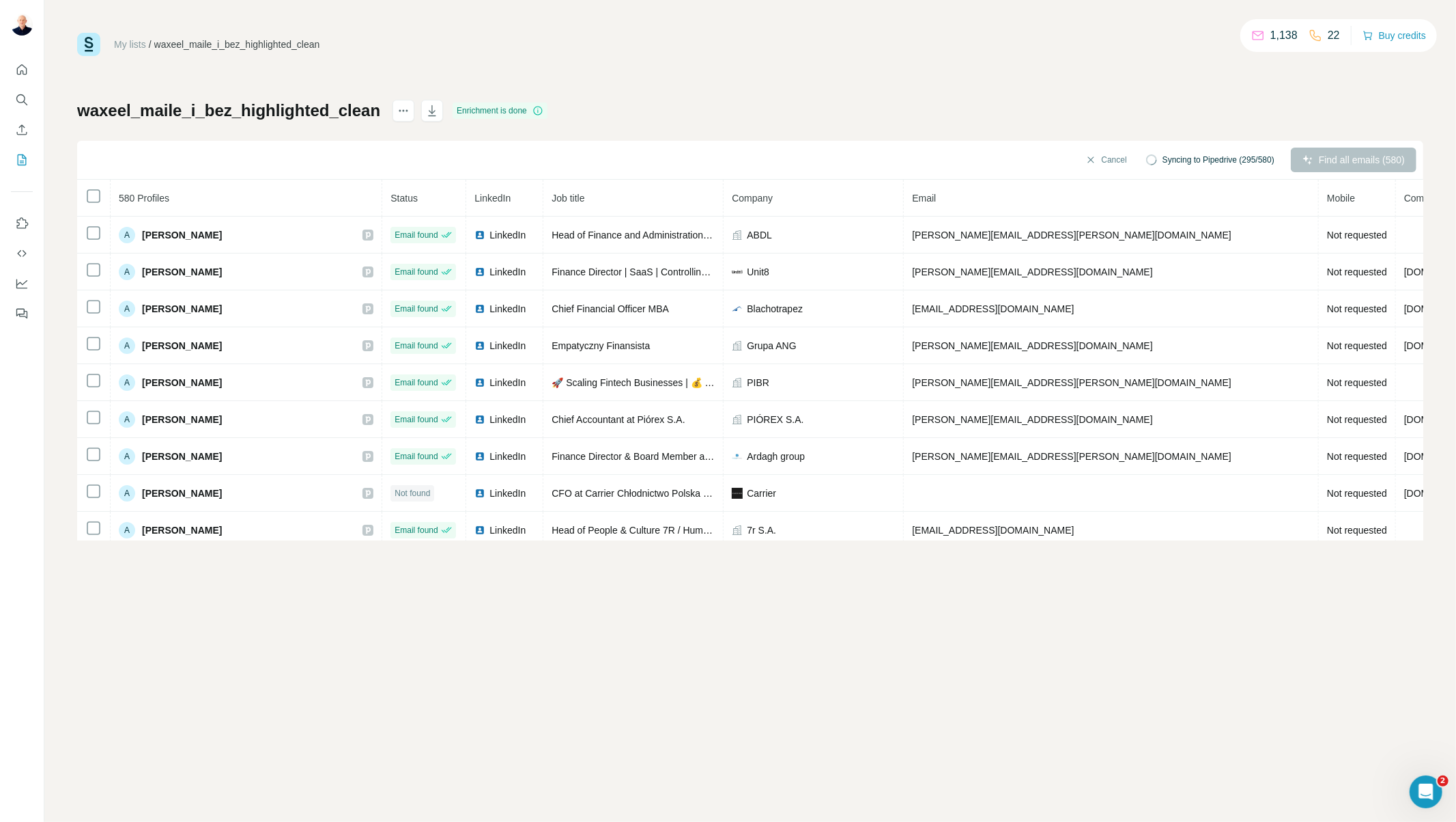
click at [930, 100] on div "waxeel_maile_i_bez_highlighted_clean Enrichment is done Cancel Syncing to Piped…" at bounding box center [750, 320] width 1346 height 440
click at [618, 727] on div "My lists / waxeel_maile_i_bez_highlighted_clean 1,138 22 Buy credits waxeel_mai…" at bounding box center [750, 411] width 1412 height 822
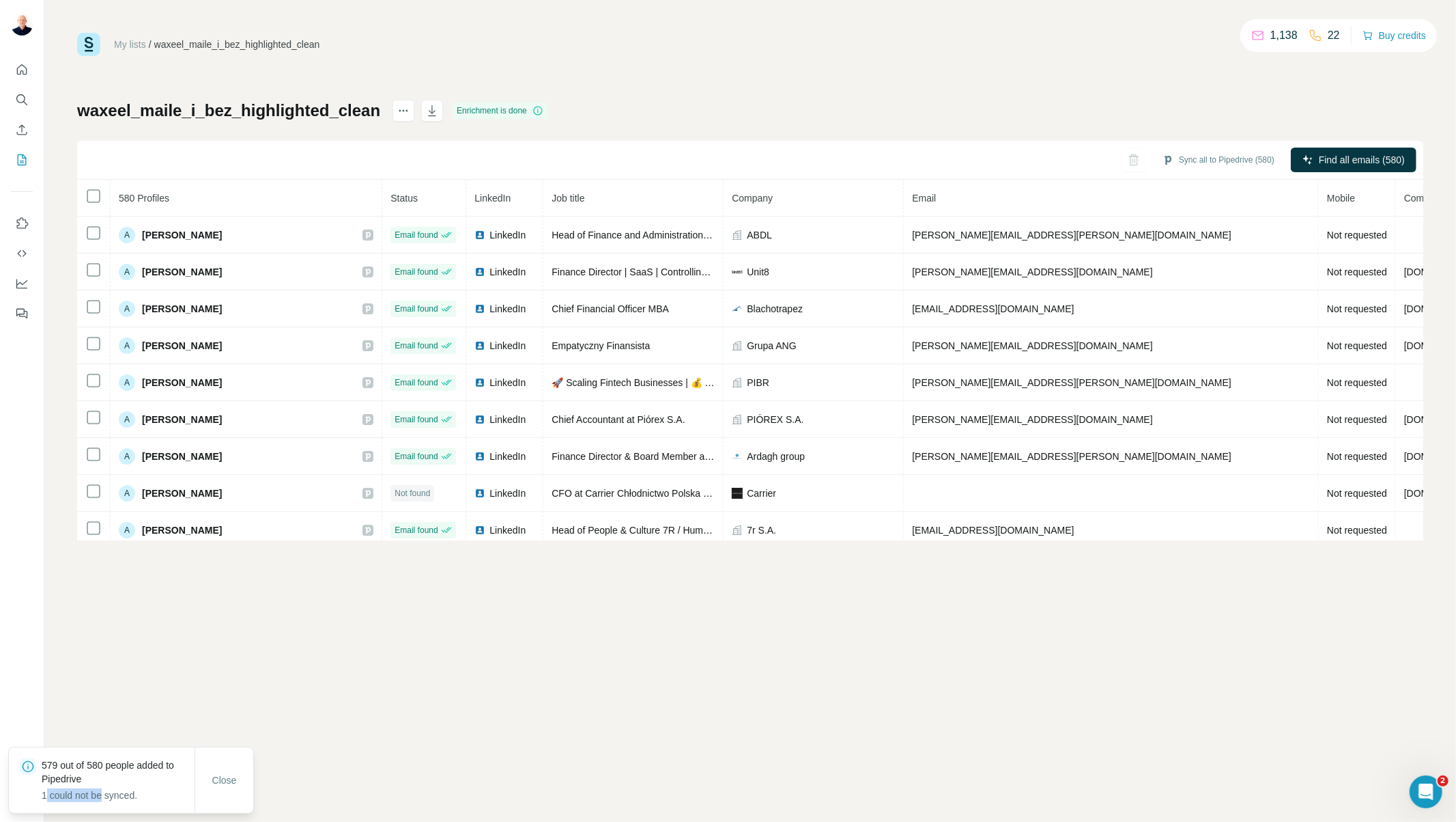
drag, startPoint x: 58, startPoint y: 796, endPoint x: 121, endPoint y: 790, distance: 63.3
click at [109, 730] on p "1 could not be synced." at bounding box center [117, 794] width 153 height 14
click at [400, 110] on icon "actions" at bounding box center [401, 111] width 2 height 2
click at [417, 56] on div "My lists / waxeel_maile_i_bez_highlighted_clean 1,138 22 Buy credits waxeel_mai…" at bounding box center [750, 286] width 1346 height 507
click at [17, 153] on icon "My lists" at bounding box center [21, 160] width 14 height 14
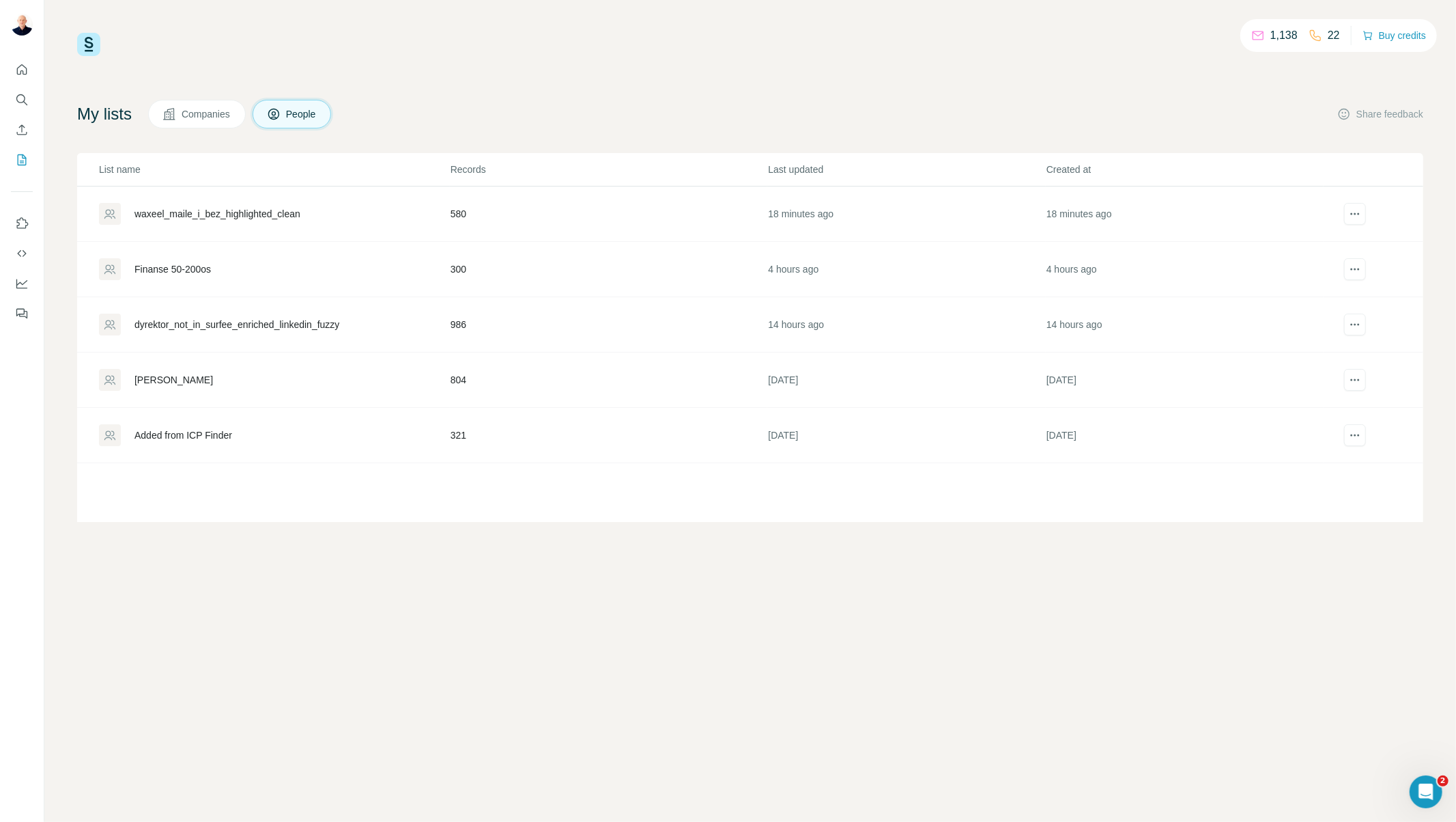
click at [164, 272] on div "Finanse 50-200os" at bounding box center [172, 269] width 76 height 14
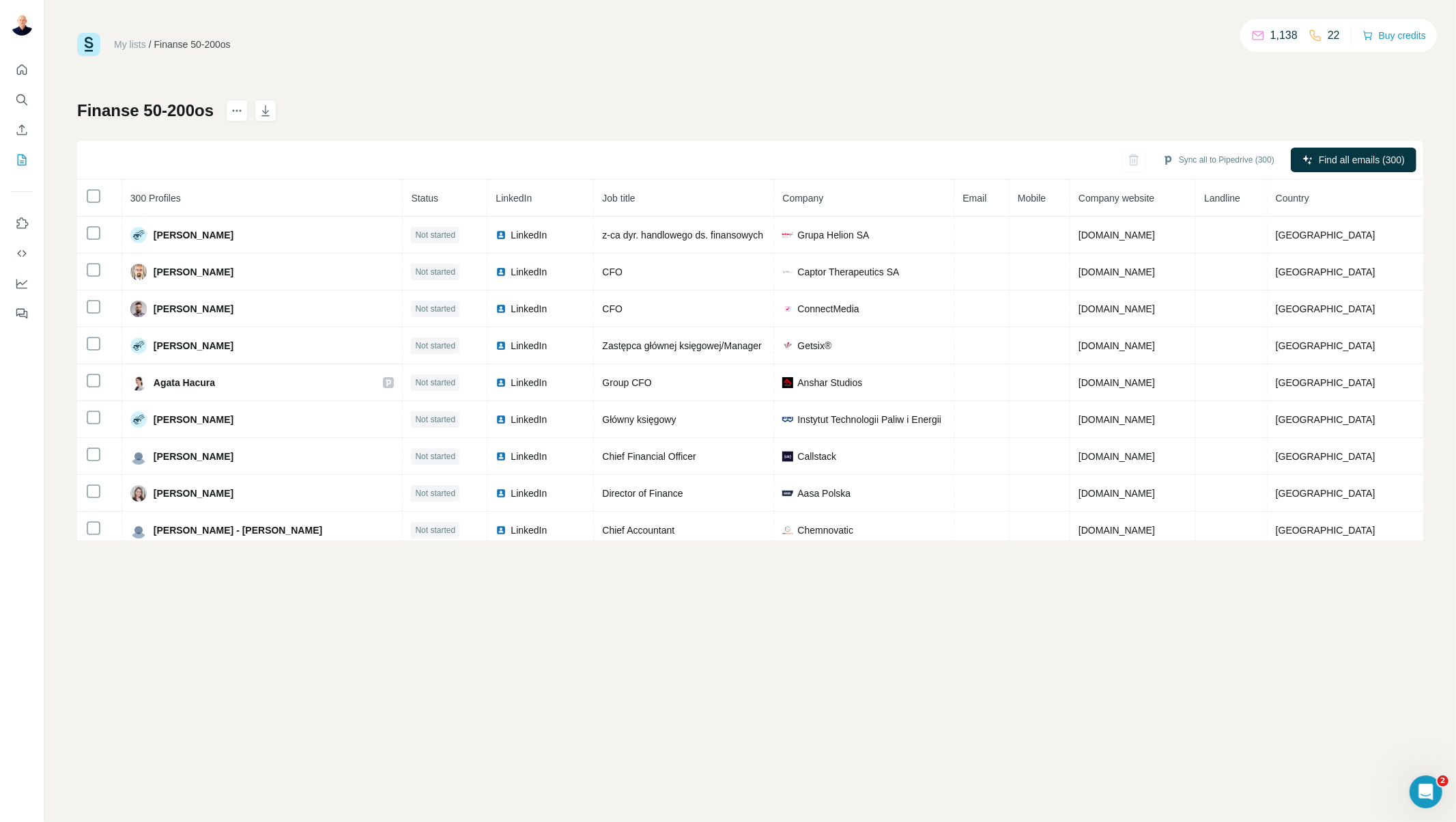
drag, startPoint x: 1400, startPoint y: 164, endPoint x: 1206, endPoint y: 106, distance: 202.5
click at [1206, 106] on div "Finanse 50-200os Sync all to Pipedrive (300) Find all emails (300) 300 Profiles…" at bounding box center [750, 320] width 1346 height 440
drag, startPoint x: 1373, startPoint y: 159, endPoint x: 372, endPoint y: 688, distance: 1132.2
click at [372, 688] on div "My lists / Finanse 50-200os 1,138 22 Buy credits Finanse 50-200os Sync all to P…" at bounding box center [750, 411] width 1412 height 822
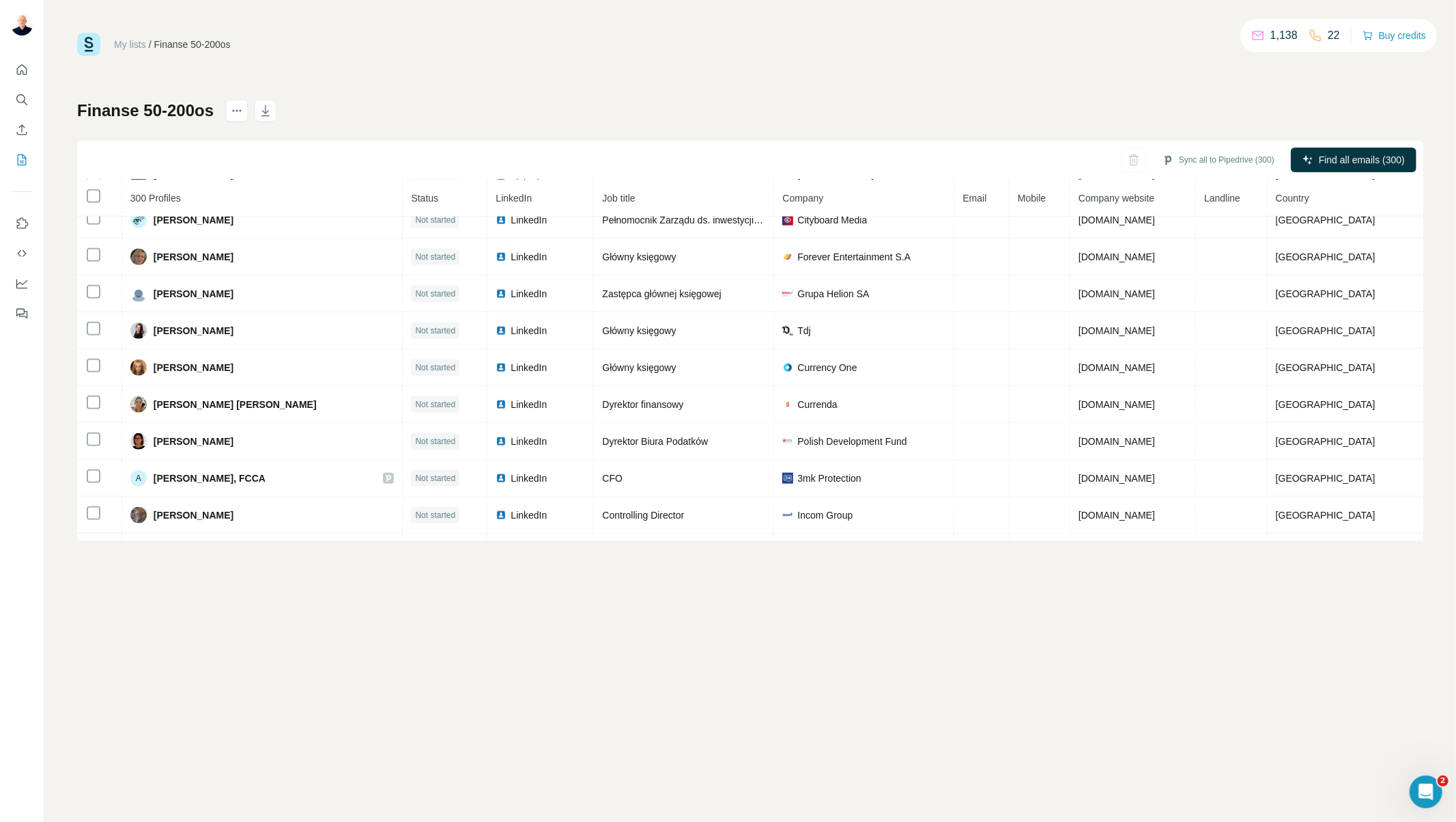
scroll to position [1170, 0]
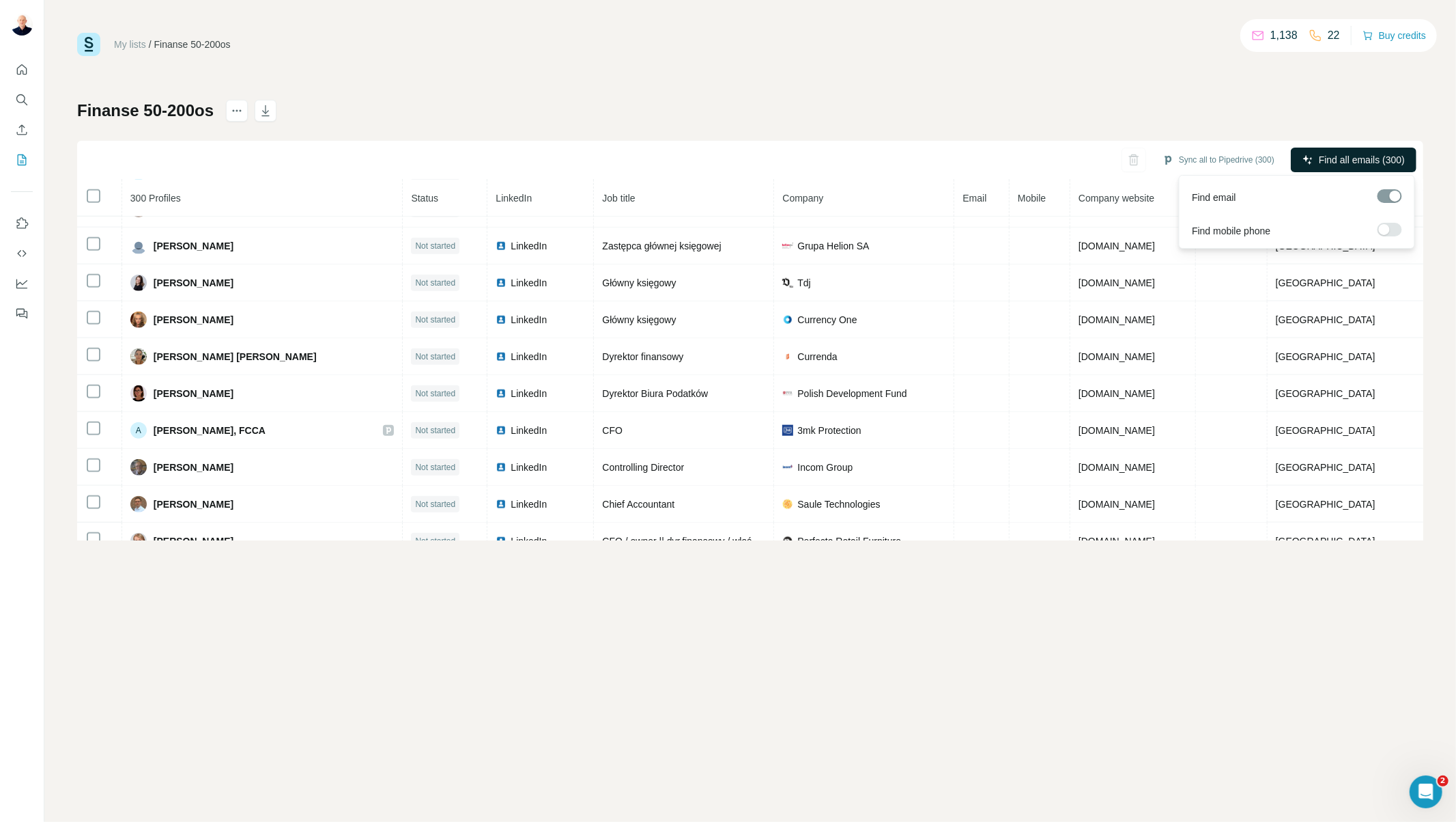
click at [1348, 155] on span "Find all emails (300)" at bounding box center [1362, 160] width 86 height 14
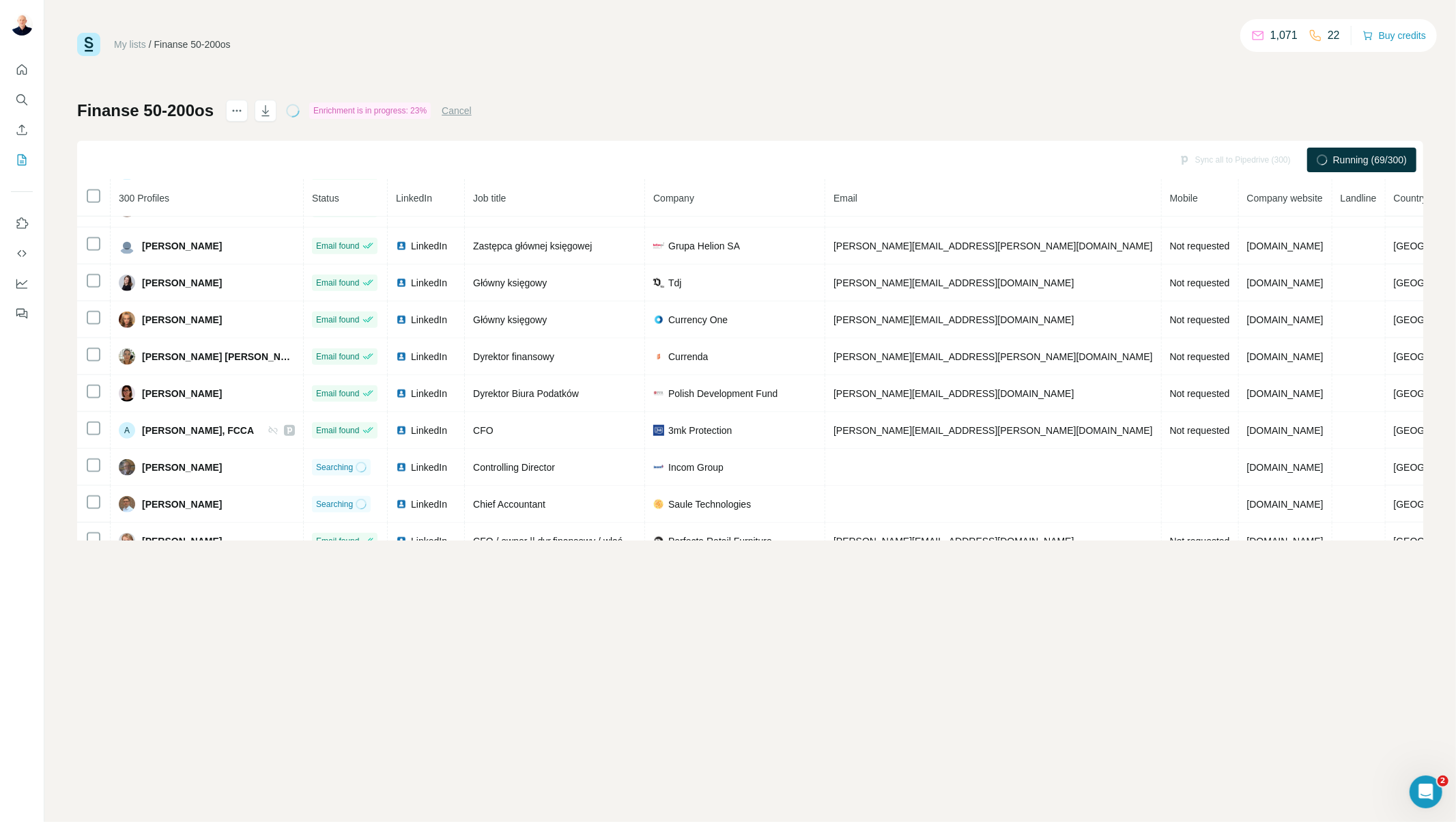
drag, startPoint x: 270, startPoint y: 112, endPoint x: 270, endPoint y: 49, distance: 63.0
click at [270, 49] on div "My lists / Finanse 50-200os 1,071 22 Buy credits Finanse 50-200os Enrichment is…" at bounding box center [750, 286] width 1346 height 507
click at [207, 69] on div "My lists / Finanse 50-200os 1,071 22 Buy credits Finanse 50-200os Enrichment is…" at bounding box center [750, 286] width 1346 height 507
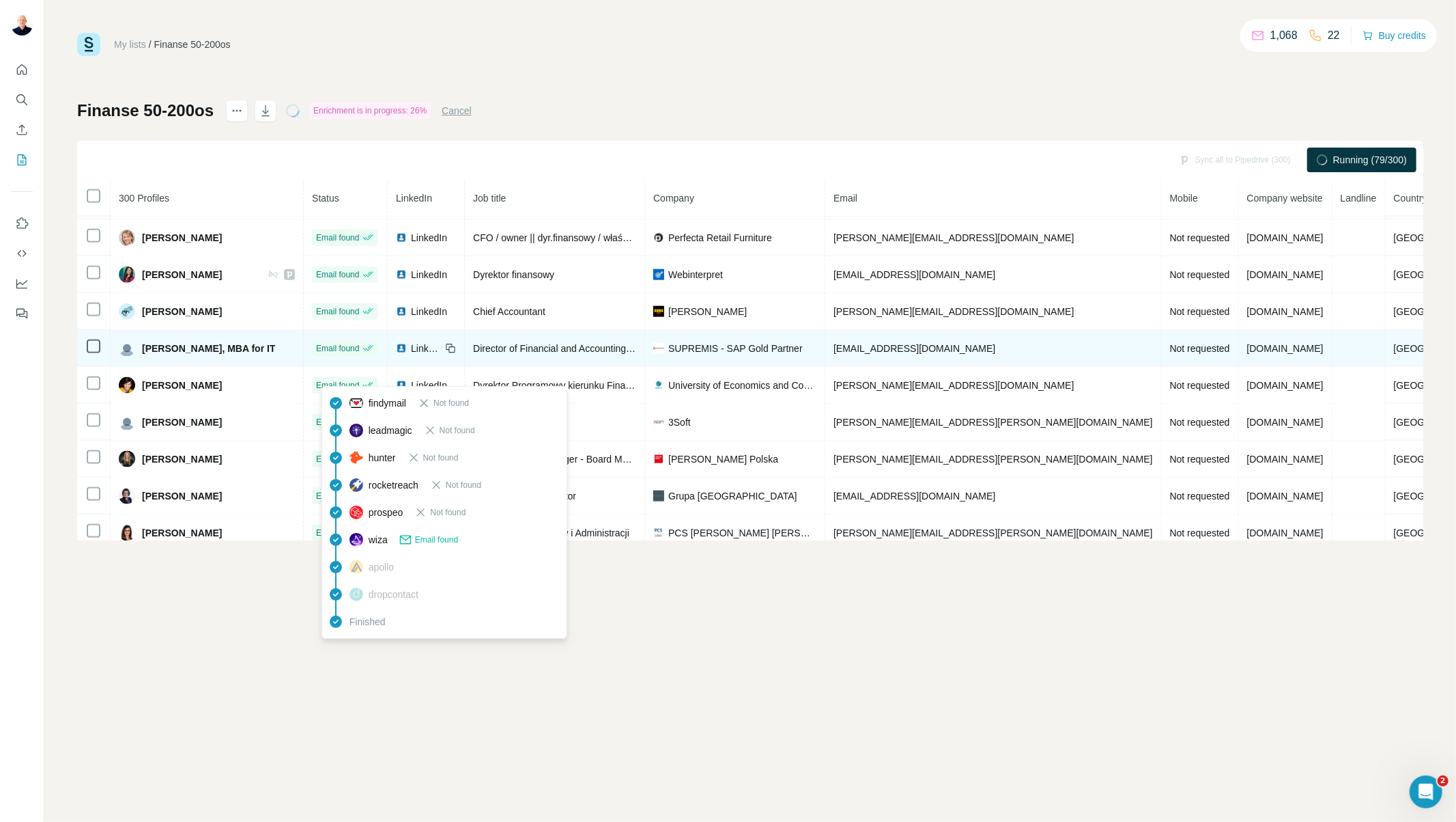
scroll to position [1321, 0]
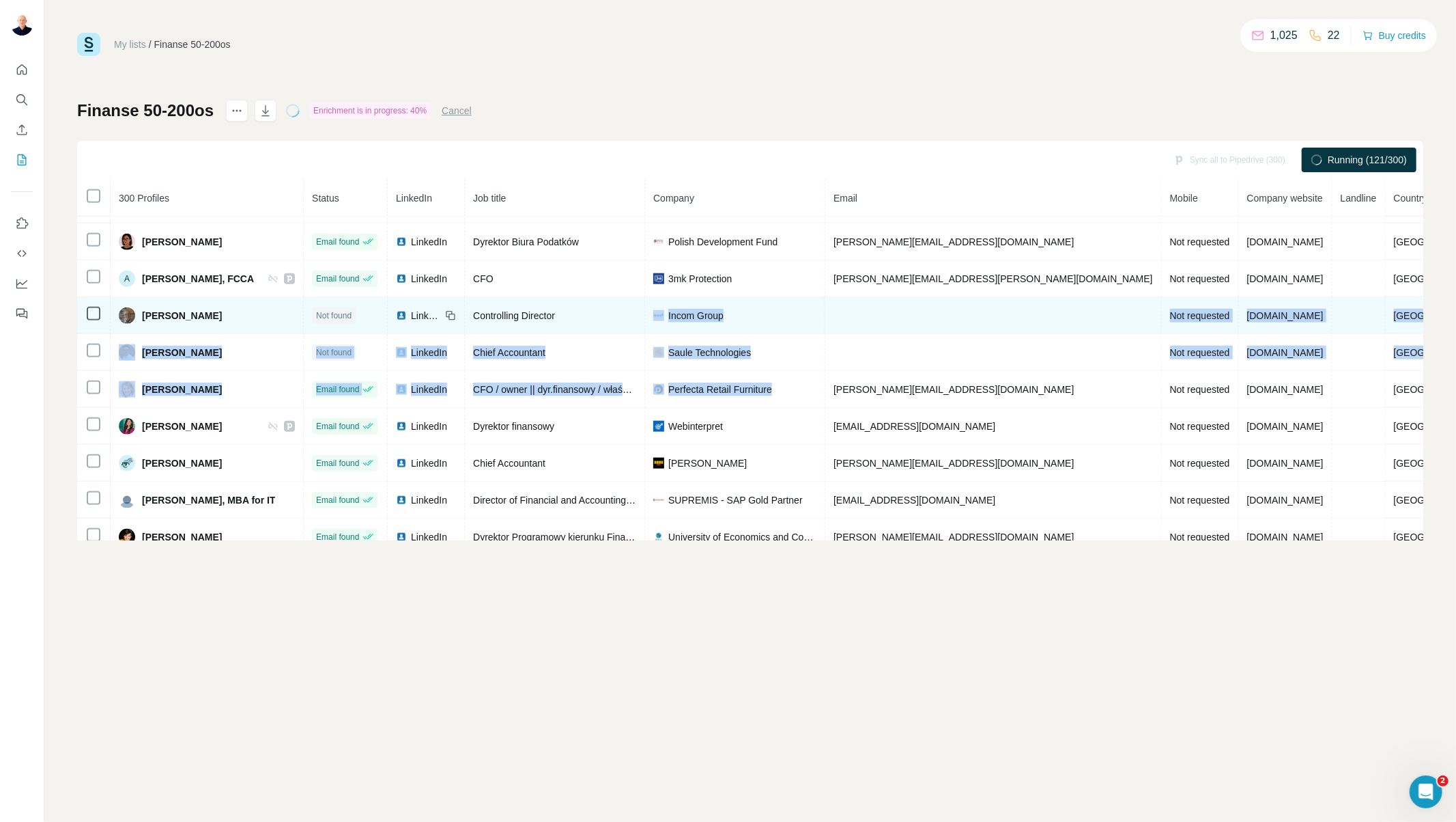
drag, startPoint x: 758, startPoint y: 400, endPoint x: 675, endPoint y: 338, distance: 103.6
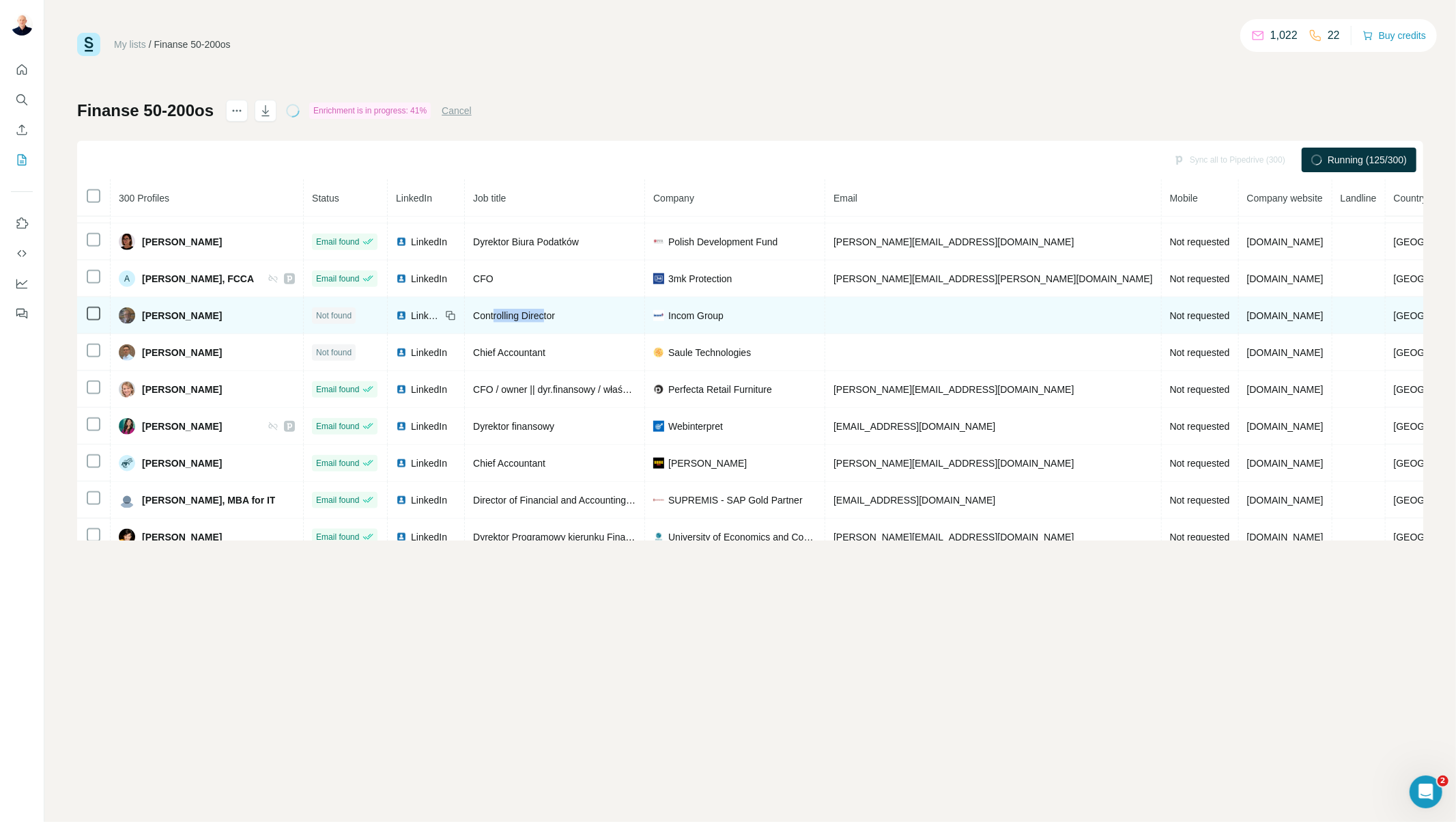
drag, startPoint x: 548, startPoint y: 332, endPoint x: 506, endPoint y: 332, distance: 42.0
click at [506, 321] on span "Controlling Director" at bounding box center [513, 316] width 82 height 11
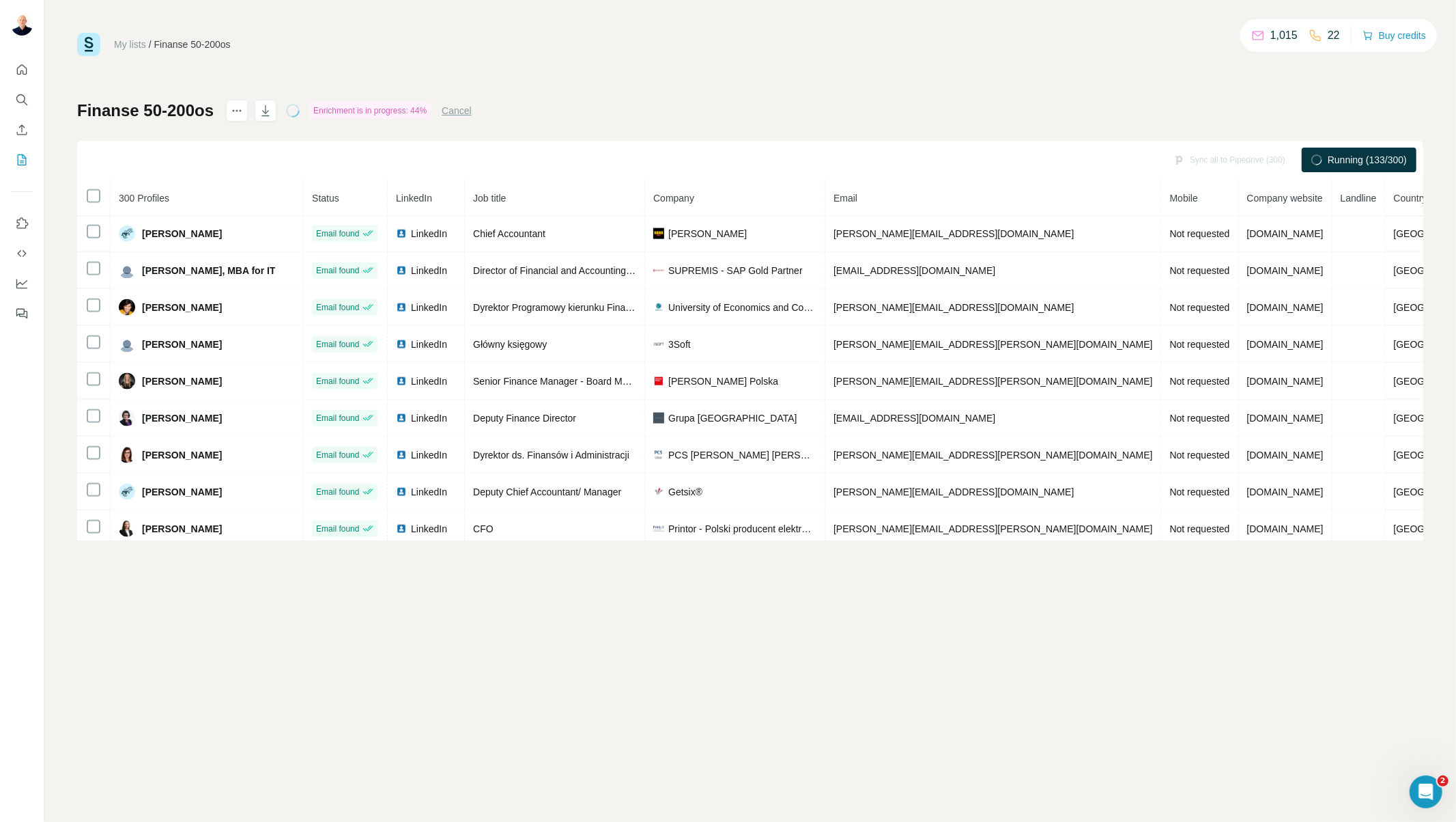
scroll to position [1923, 0]
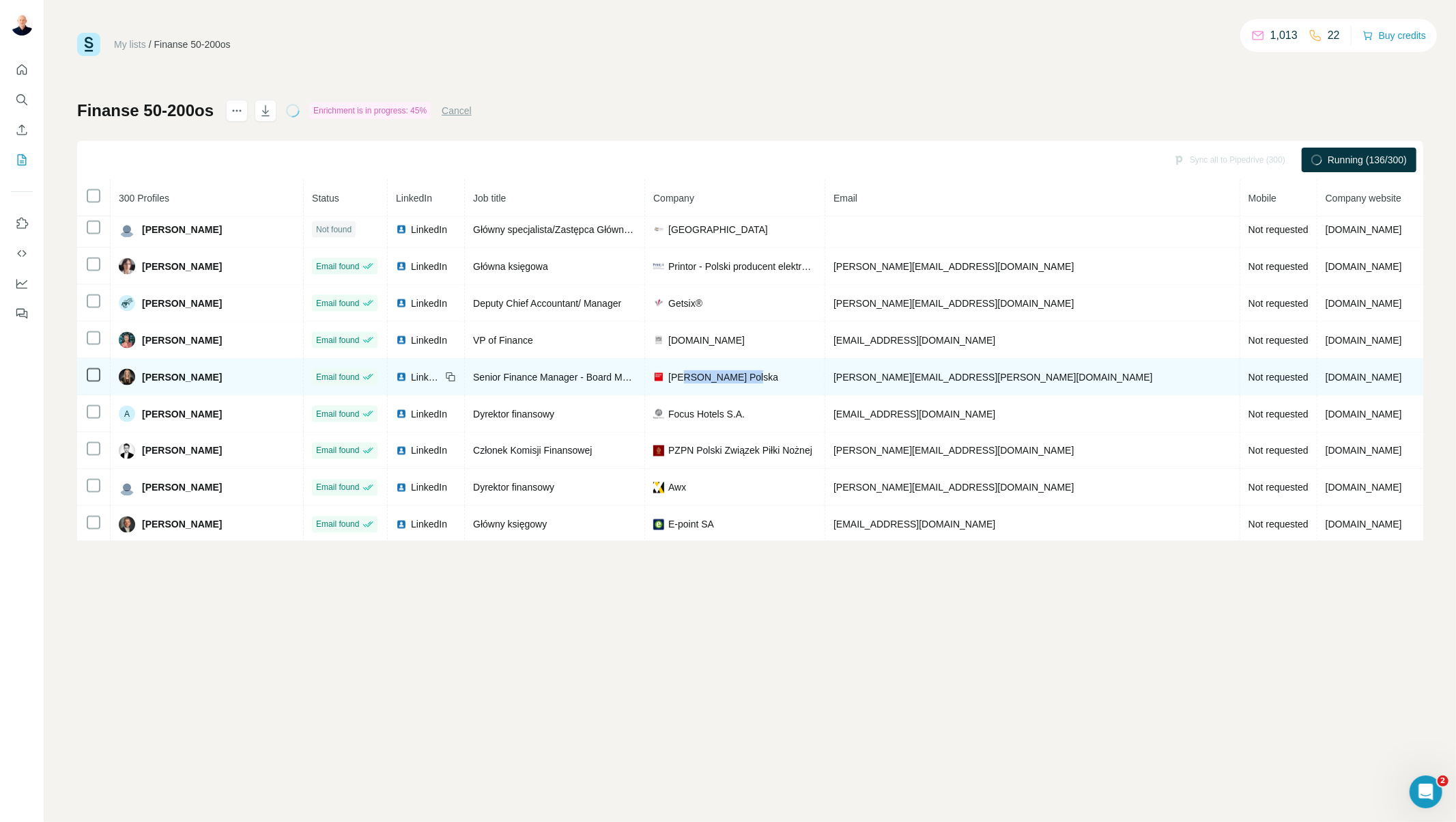
drag, startPoint x: 760, startPoint y: 400, endPoint x: 697, endPoint y: 399, distance: 63.0
click at [693, 383] on span "Harvey Nash Polska" at bounding box center [723, 377] width 110 height 14
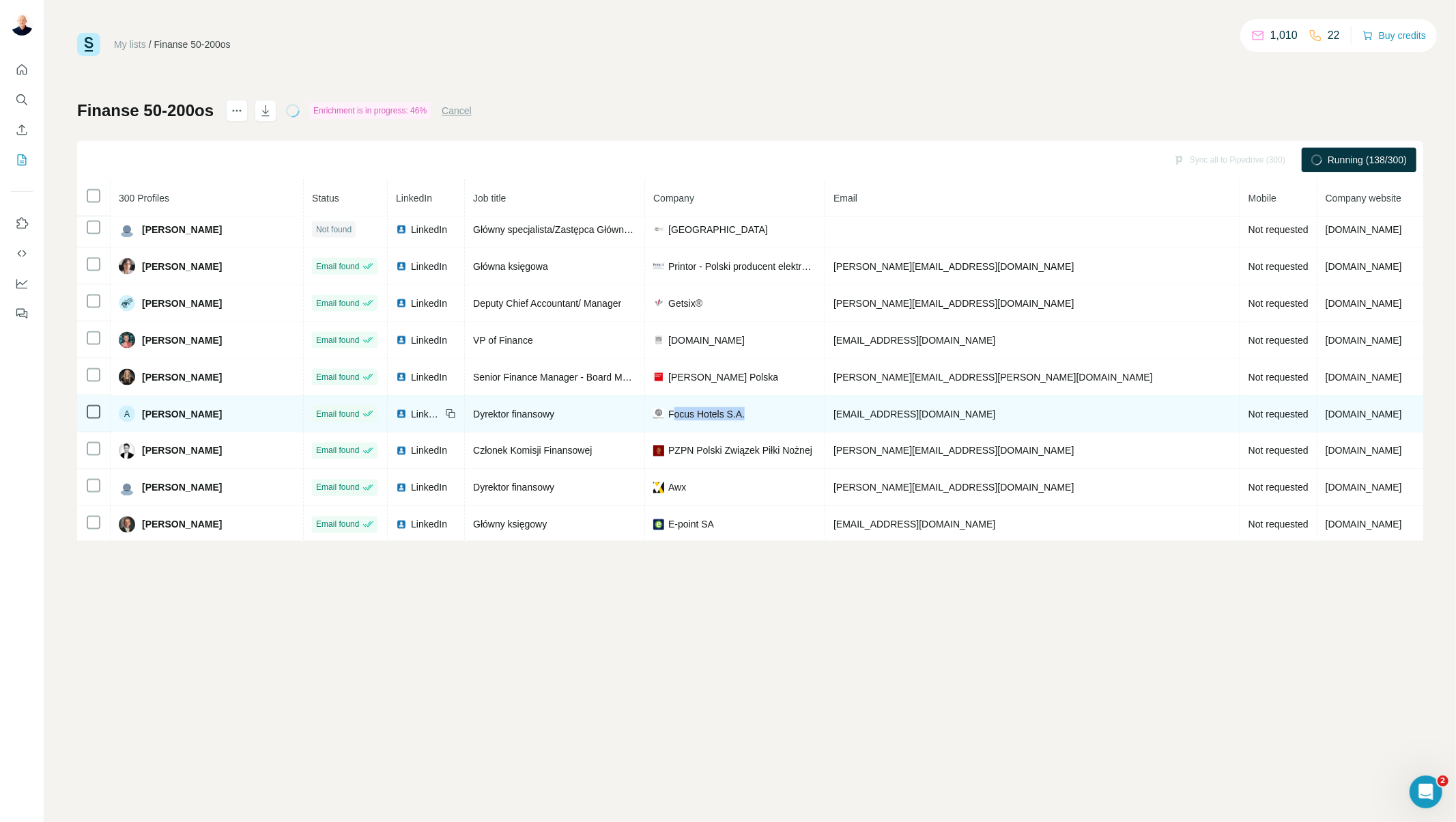
drag, startPoint x: 757, startPoint y: 442, endPoint x: 682, endPoint y: 441, distance: 75.0
click at [682, 421] on div "Focus Hotels S.A." at bounding box center [734, 414] width 163 height 14
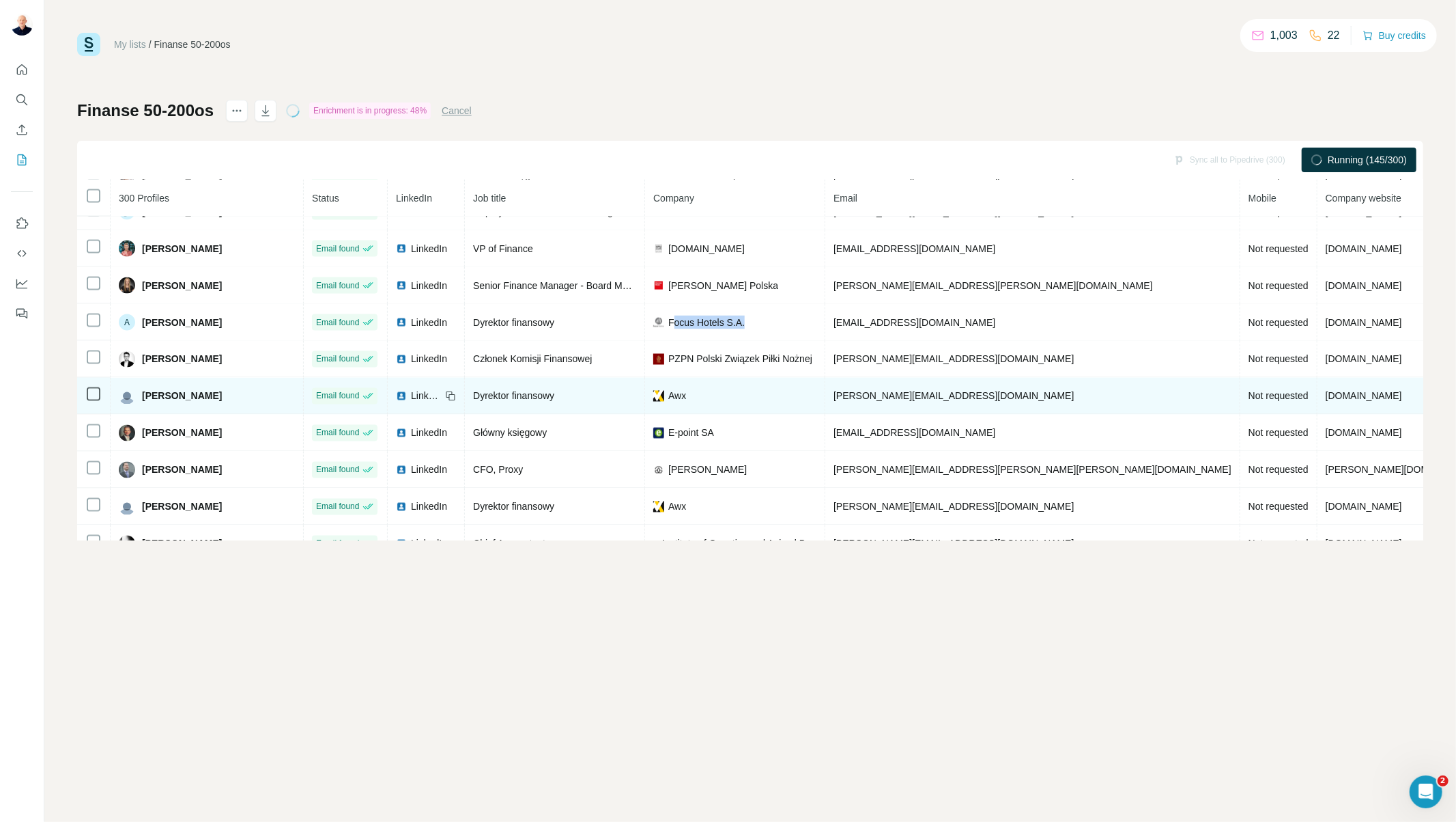
scroll to position [2075, 0]
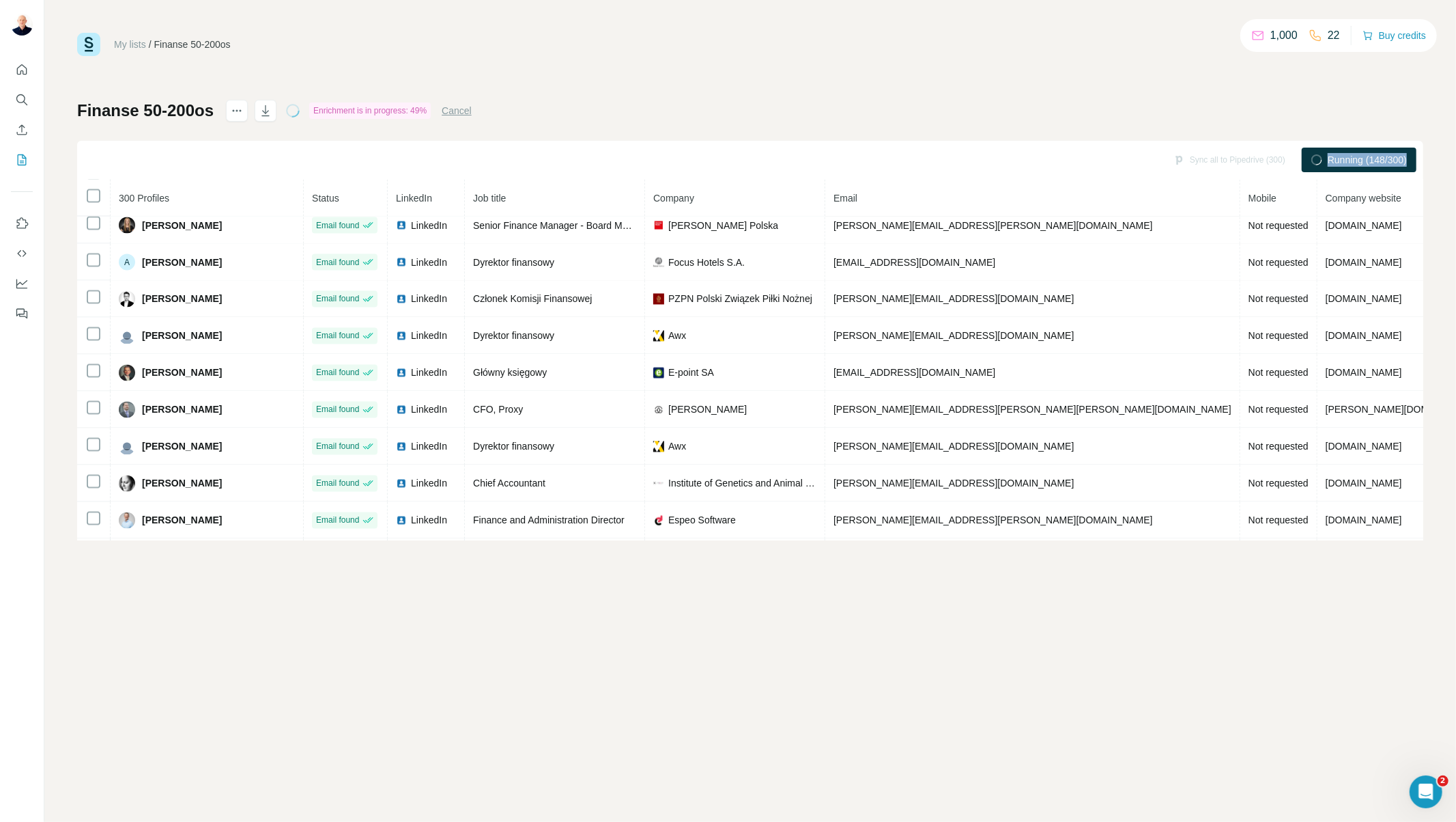
drag, startPoint x: 1359, startPoint y: 151, endPoint x: 1225, endPoint y: 129, distance: 135.8
click at [1307, 150] on div "Running (148/300)" at bounding box center [1359, 160] width 115 height 25
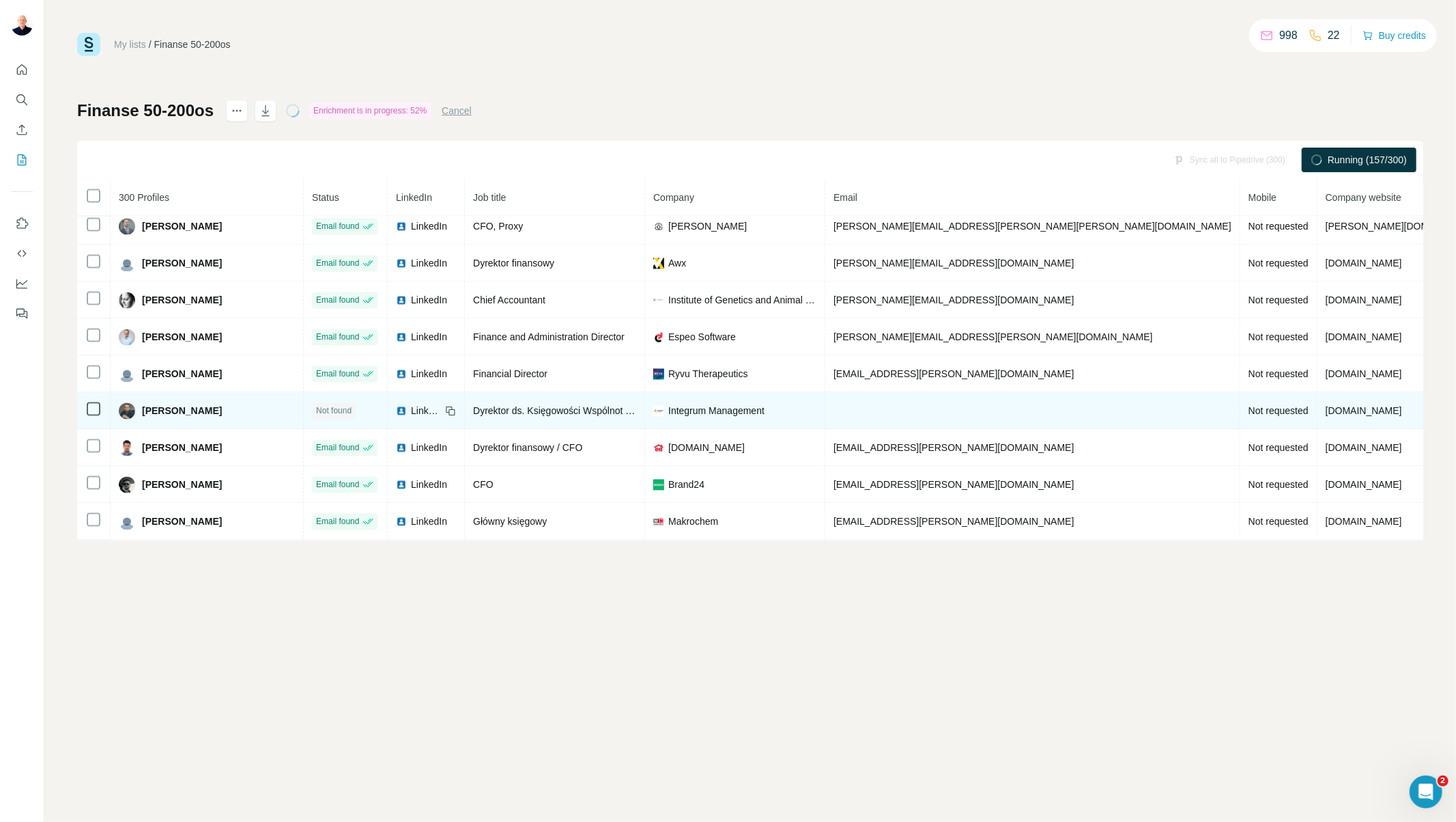
scroll to position [2297, 0]
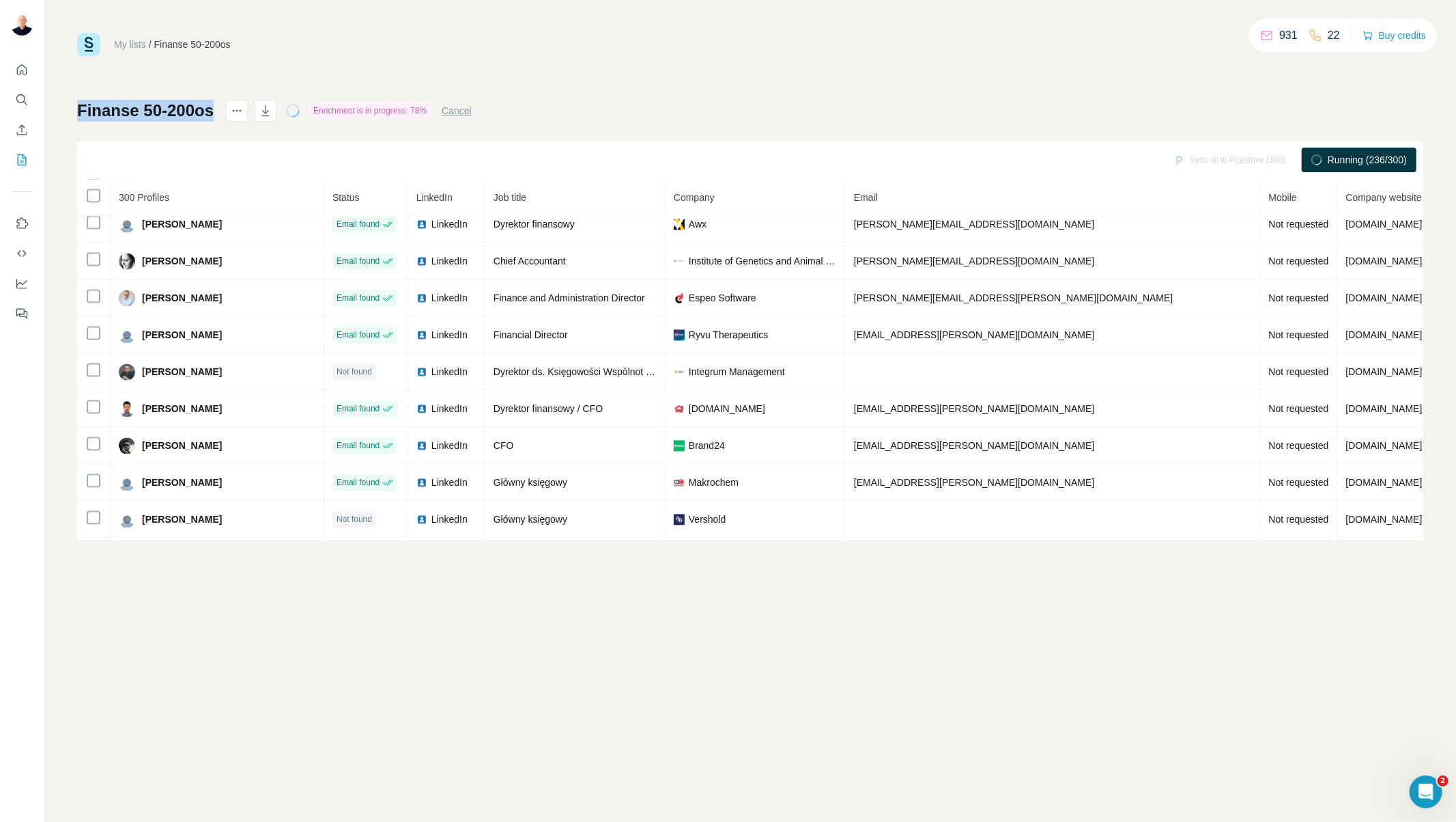
drag, startPoint x: 223, startPoint y: 103, endPoint x: 72, endPoint y: 95, distance: 151.2
click at [72, 95] on div "My lists / Finanse 50-200os 931 22 Buy credits Finanse 50-200os Enrichment is i…" at bounding box center [750, 411] width 1412 height 822
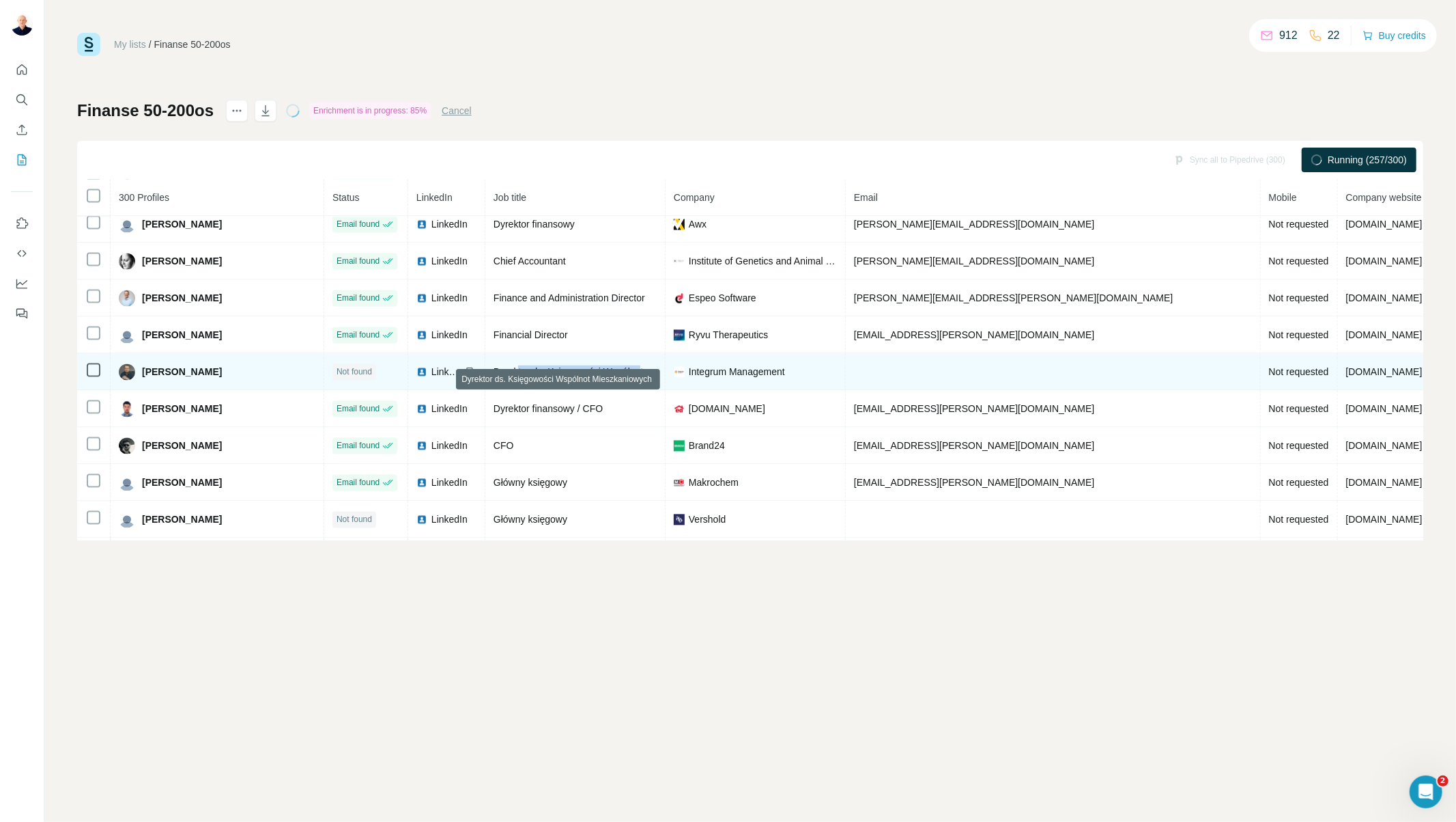
drag, startPoint x: 506, startPoint y: 403, endPoint x: 637, endPoint y: 398, distance: 131.1
click at [637, 378] on span "Dyrektor ds. Księgowości Wspólnot Mieszkaniowych" at bounding box center [604, 372] width 222 height 11
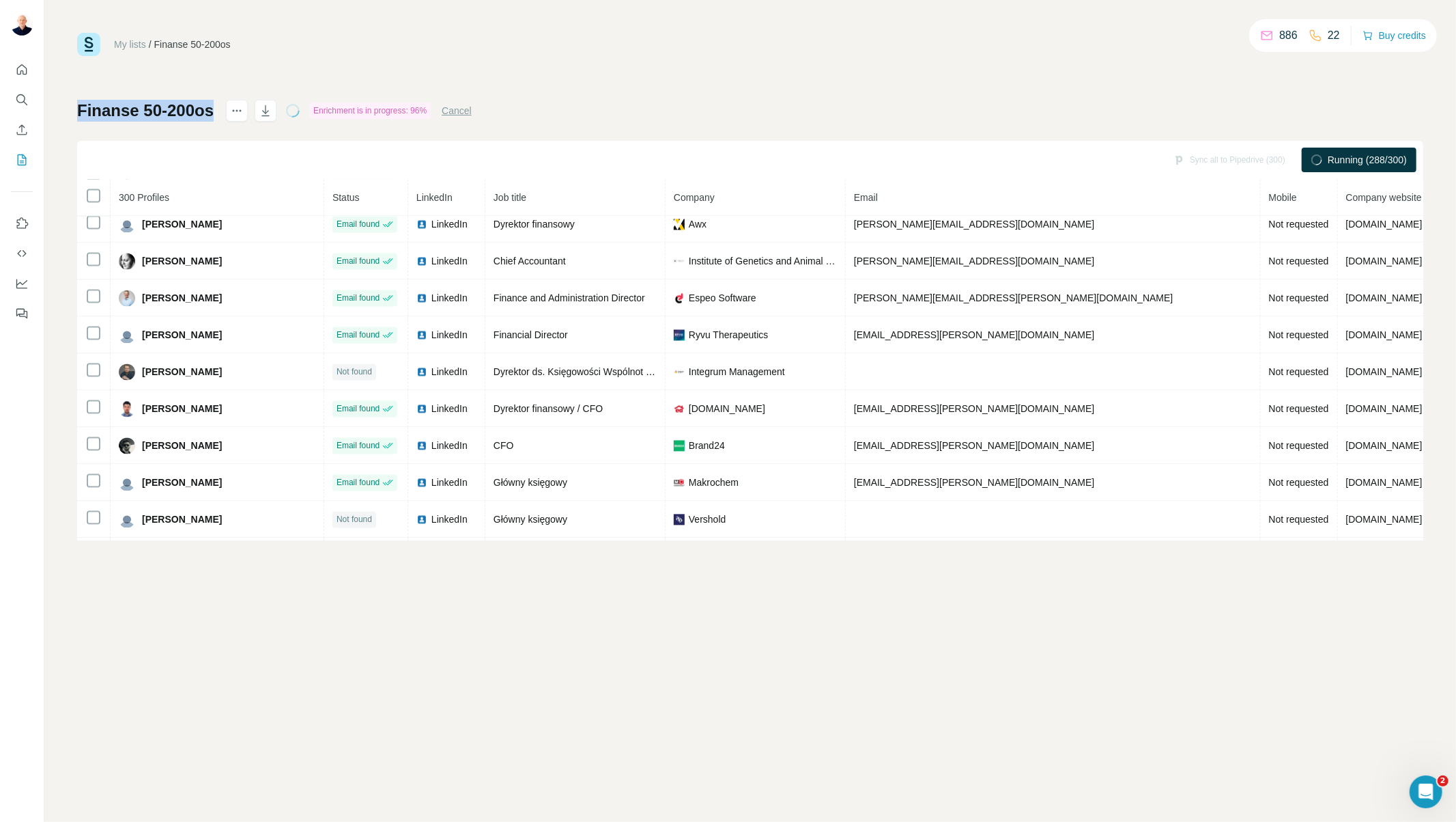
drag, startPoint x: 82, startPoint y: 111, endPoint x: 218, endPoint y: 115, distance: 136.1
click at [216, 115] on div "Finanse 50-200os" at bounding box center [147, 111] width 139 height 22
click at [210, 112] on h1 "Finanse 50-200os" at bounding box center [145, 111] width 137 height 22
drag, startPoint x: 215, startPoint y: 111, endPoint x: 67, endPoint y: 115, distance: 148.1
click at [67, 115] on div "My lists / Finanse 50-200os 883 22 Buy credits Finanse 50-200os Enrichment is i…" at bounding box center [750, 411] width 1412 height 822
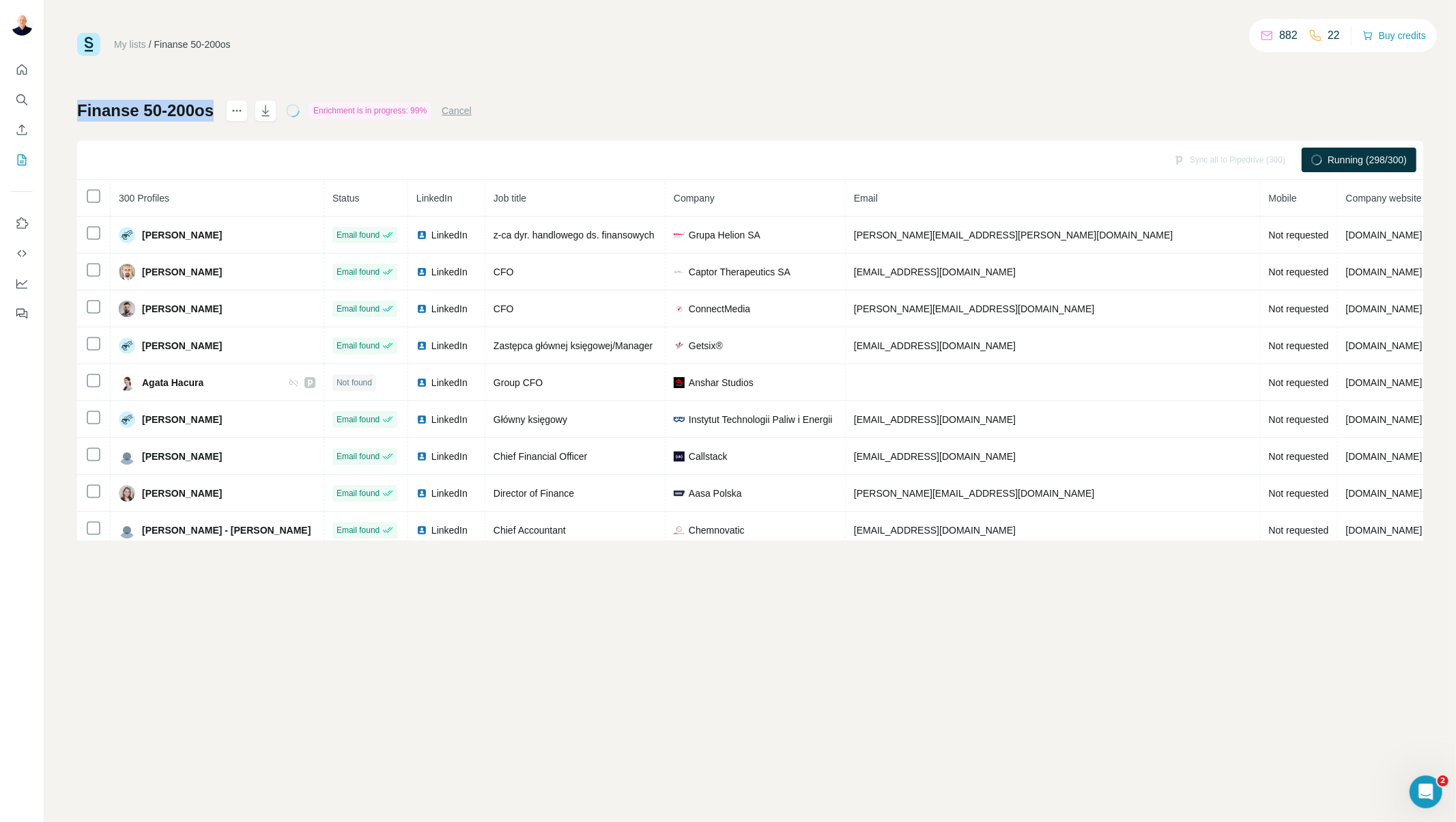
scroll to position [2297, 0]
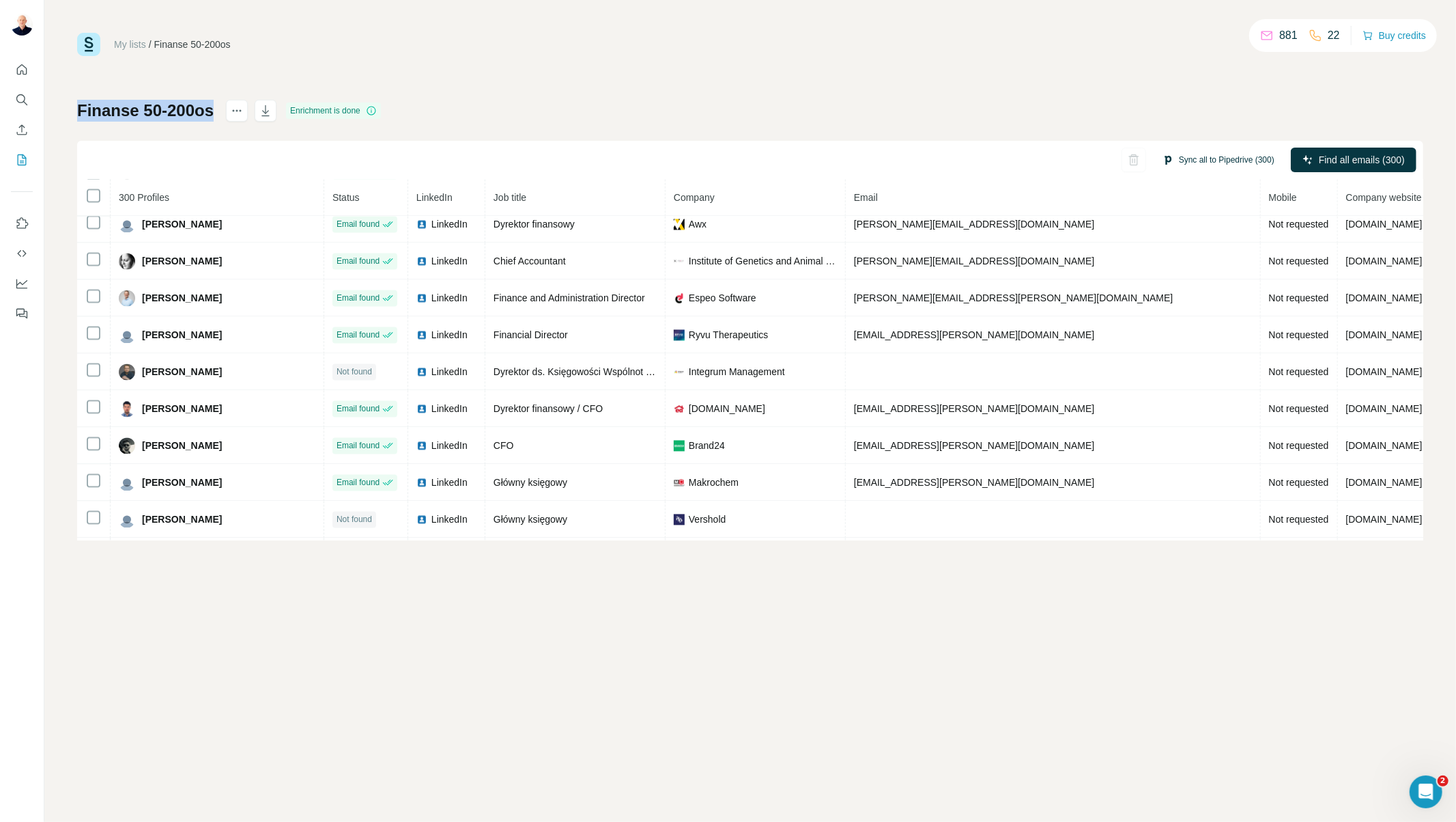
click at [1222, 158] on button "Sync all to Pipedrive (300)" at bounding box center [1218, 160] width 131 height 20
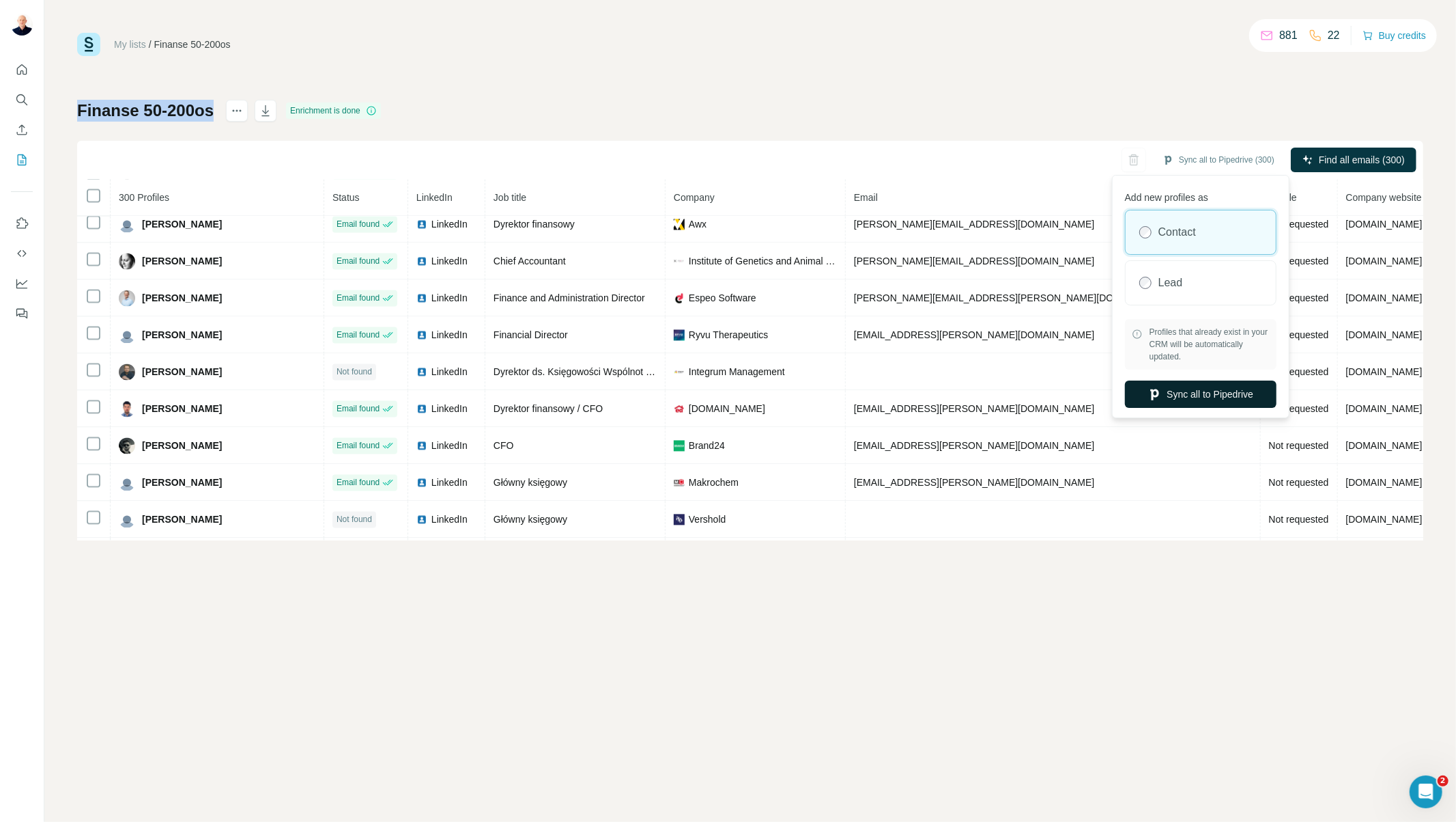
click at [1186, 400] on button "Sync all to Pipedrive" at bounding box center [1200, 394] width 151 height 28
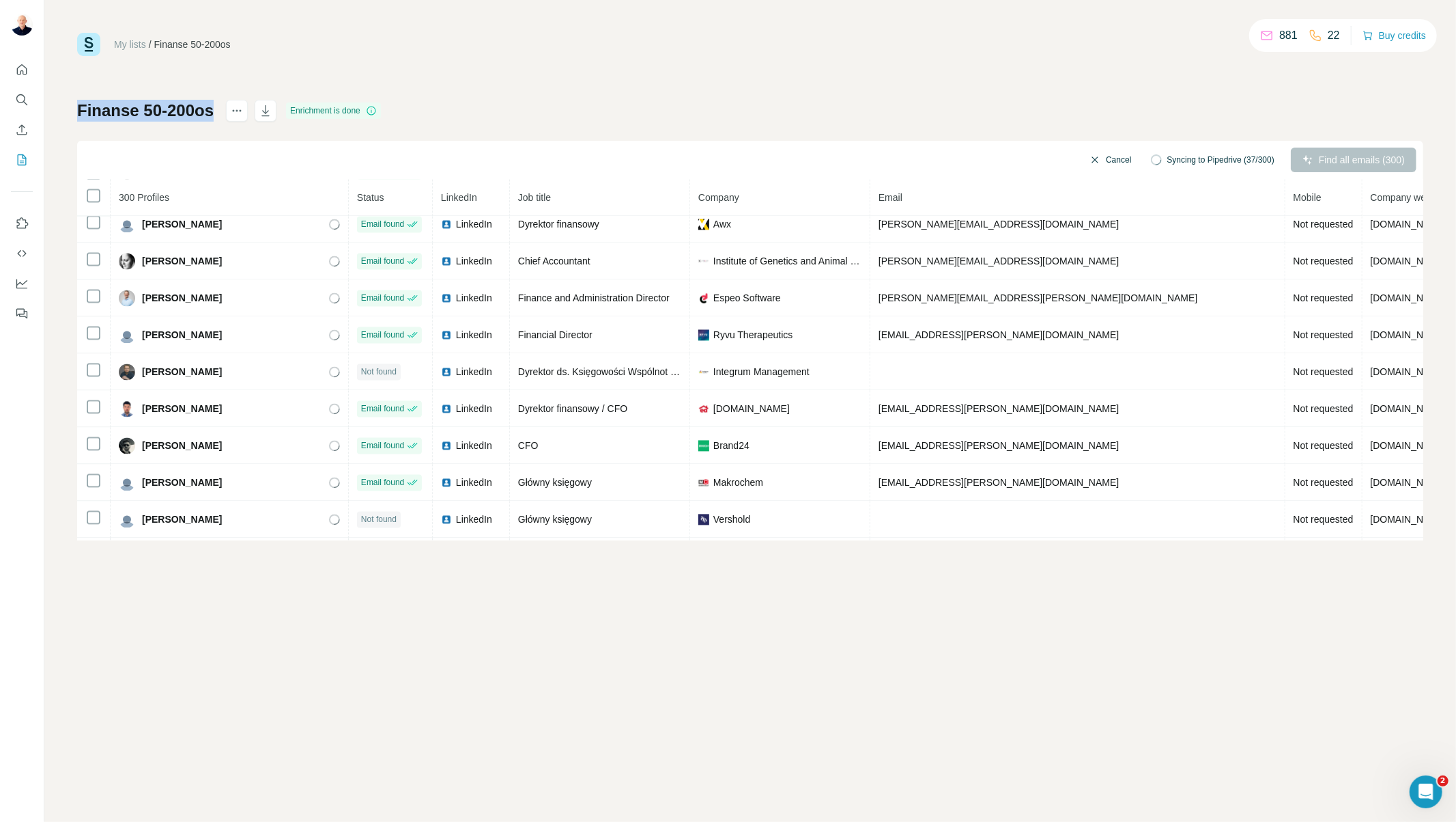
click at [1096, 154] on button "Cancel" at bounding box center [1110, 160] width 61 height 25
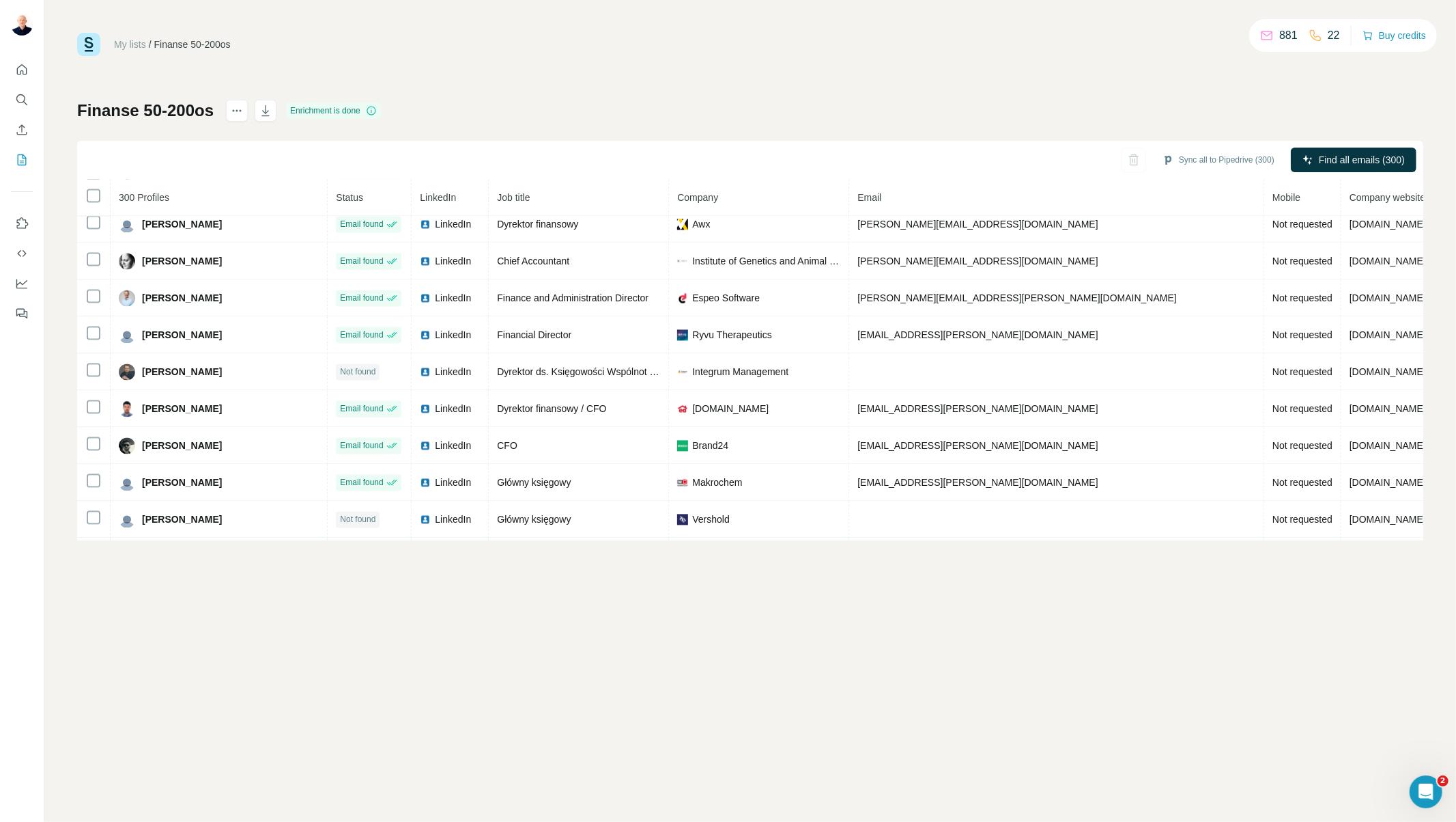
click at [1197, 83] on div "My lists / Finanse 50-200os 881 22 Buy credits Finanse 50-200os Enrichment is d…" at bounding box center [750, 286] width 1346 height 507
click at [22, 226] on icon "Use Surfe on LinkedIn" at bounding box center [21, 223] width 14 height 14
click at [1196, 161] on button "Sync all to Pipedrive (300)" at bounding box center [1218, 160] width 131 height 20
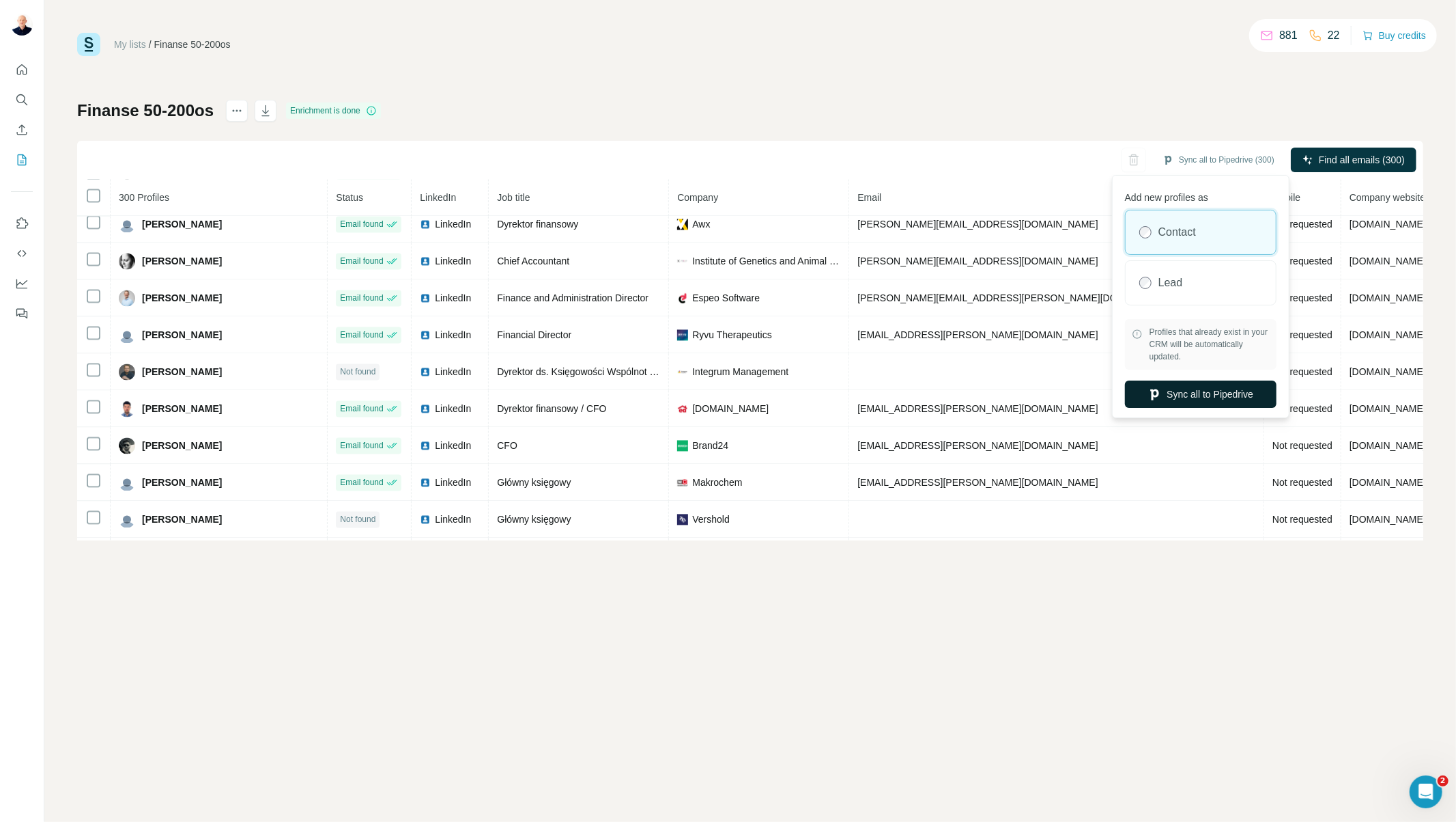
click at [1181, 398] on button "Sync all to Pipedrive" at bounding box center [1200, 394] width 151 height 28
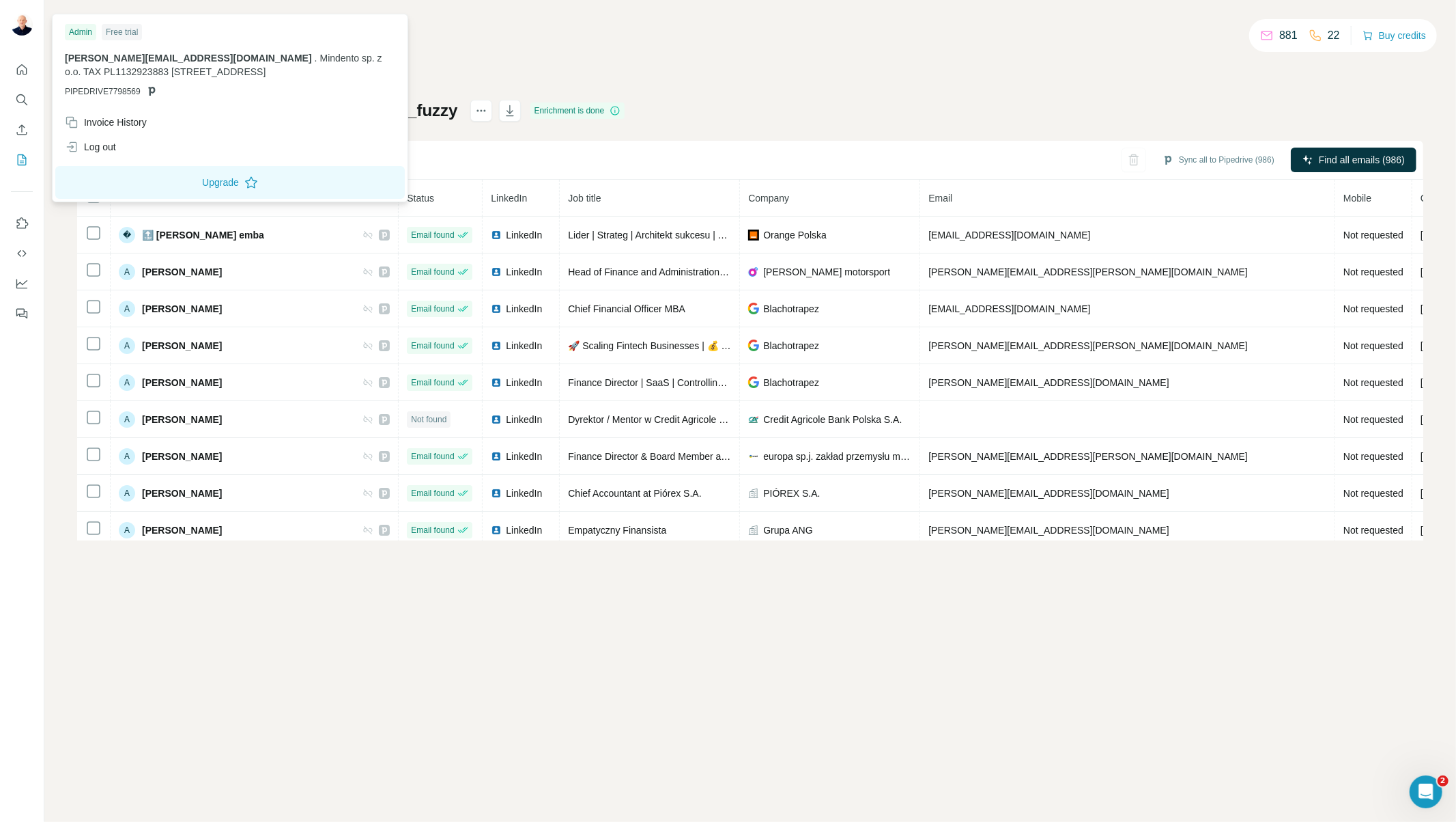
scroll to position [2671, 58]
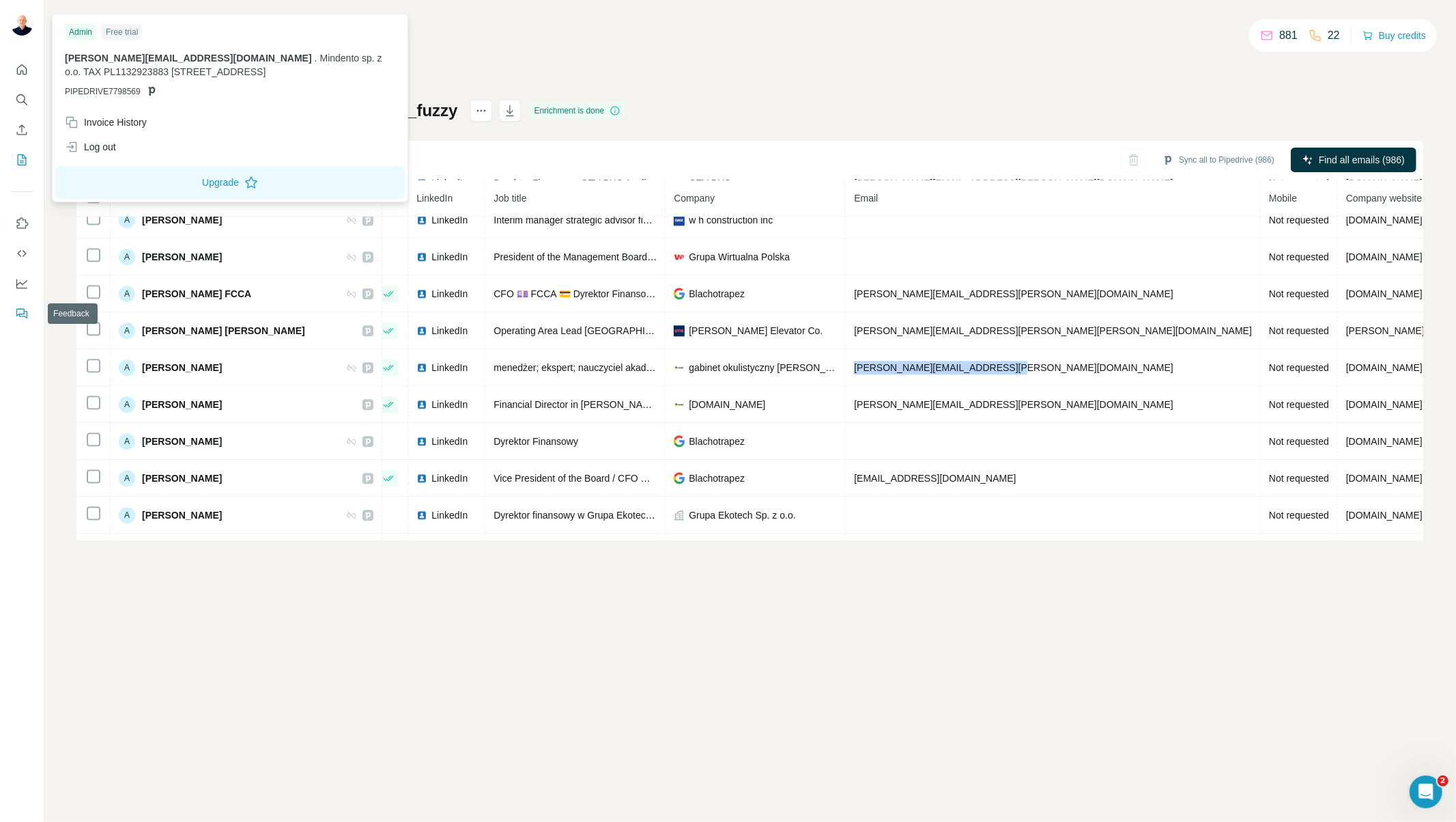
click at [24, 313] on icon "Feedback" at bounding box center [20, 313] width 8 height 7
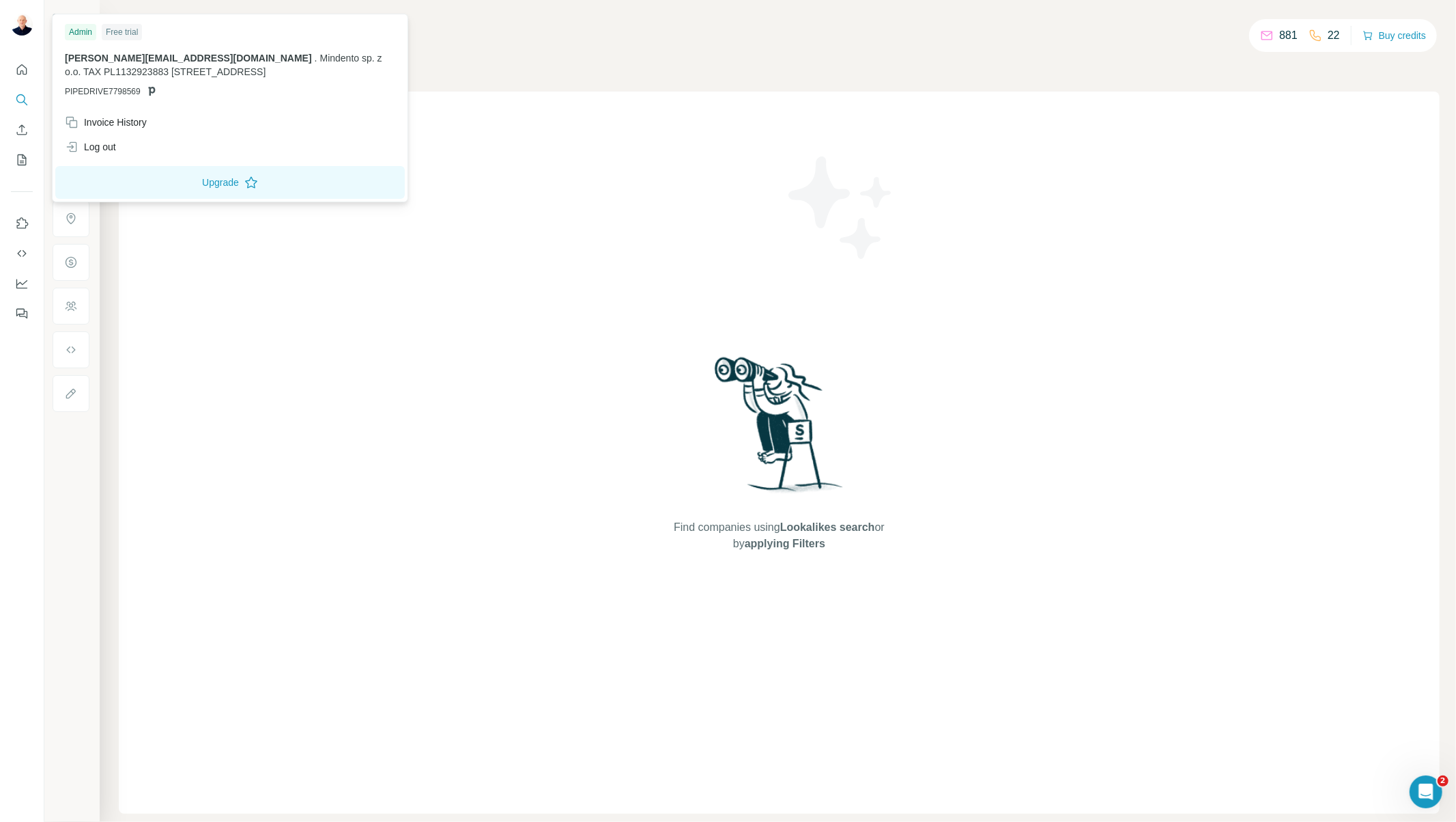
click at [79, 33] on div "Admin" at bounding box center [81, 32] width 31 height 17
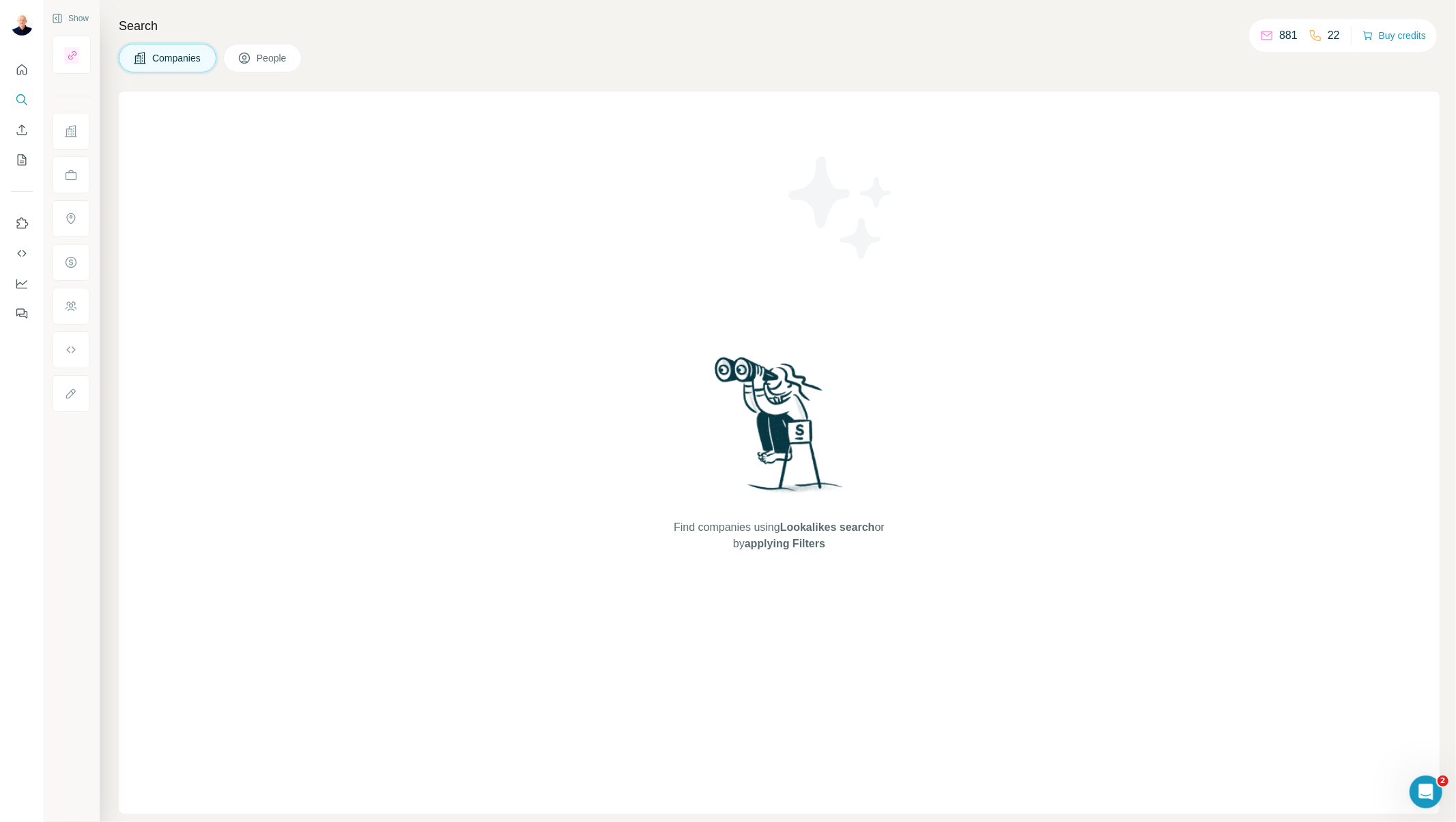
click at [231, 463] on div "Find companies using Lookalikes search or by applying Filters" at bounding box center [779, 452] width 1321 height 722
click at [26, 223] on icon "Use Surfe on LinkedIn" at bounding box center [21, 223] width 14 height 14
click at [20, 65] on icon "Quick start" at bounding box center [22, 69] width 10 height 10
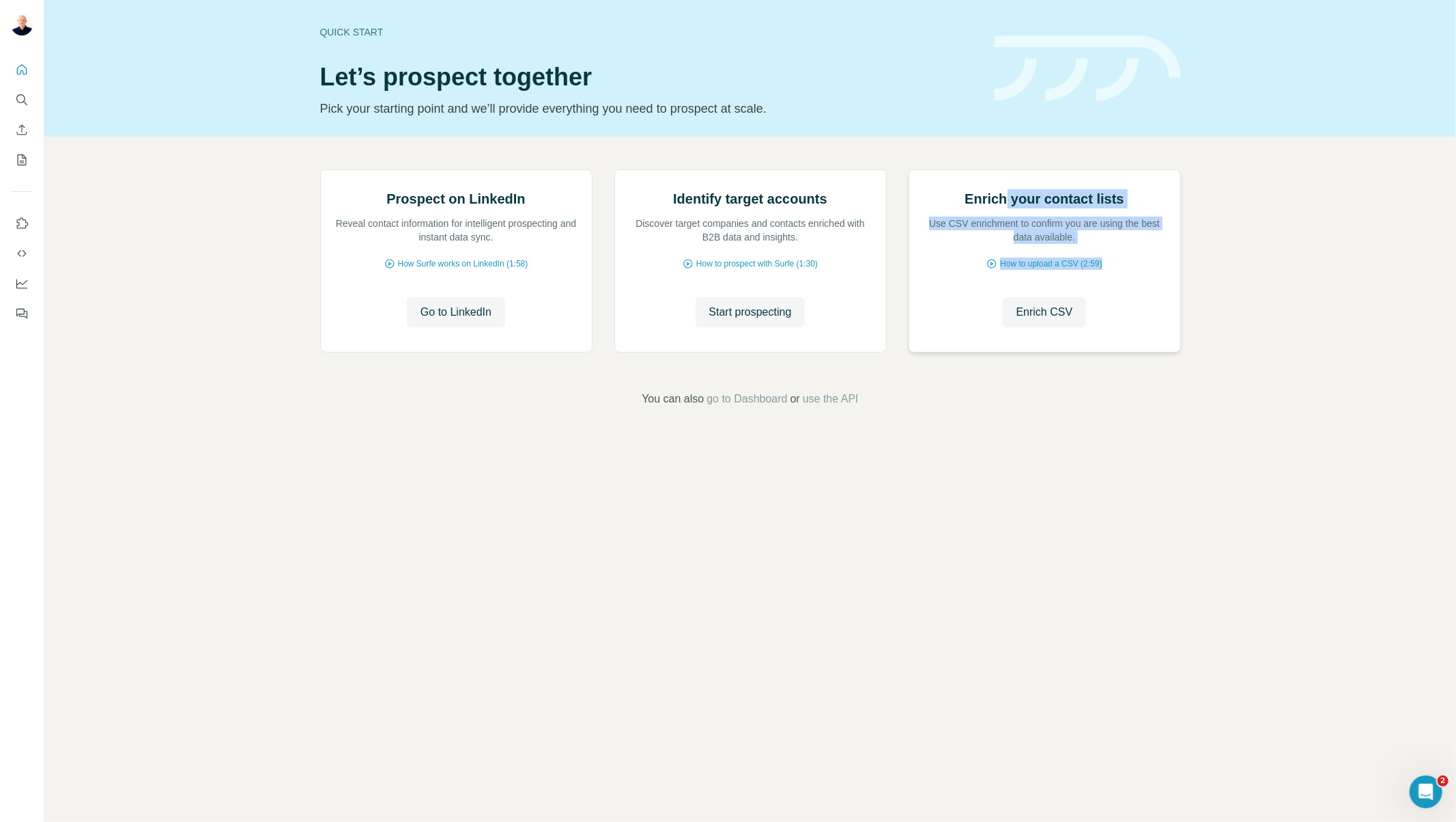
drag, startPoint x: 1161, startPoint y: 362, endPoint x: 1153, endPoint y: 420, distance: 58.5
click at [1153, 351] on div "Enrich your contact lists Use CSV enrichment to confirm you are using the best …" at bounding box center [1045, 261] width 271 height 182
click at [769, 407] on span "go to Dashboard" at bounding box center [747, 399] width 81 height 17
